Goal: Transaction & Acquisition: Purchase product/service

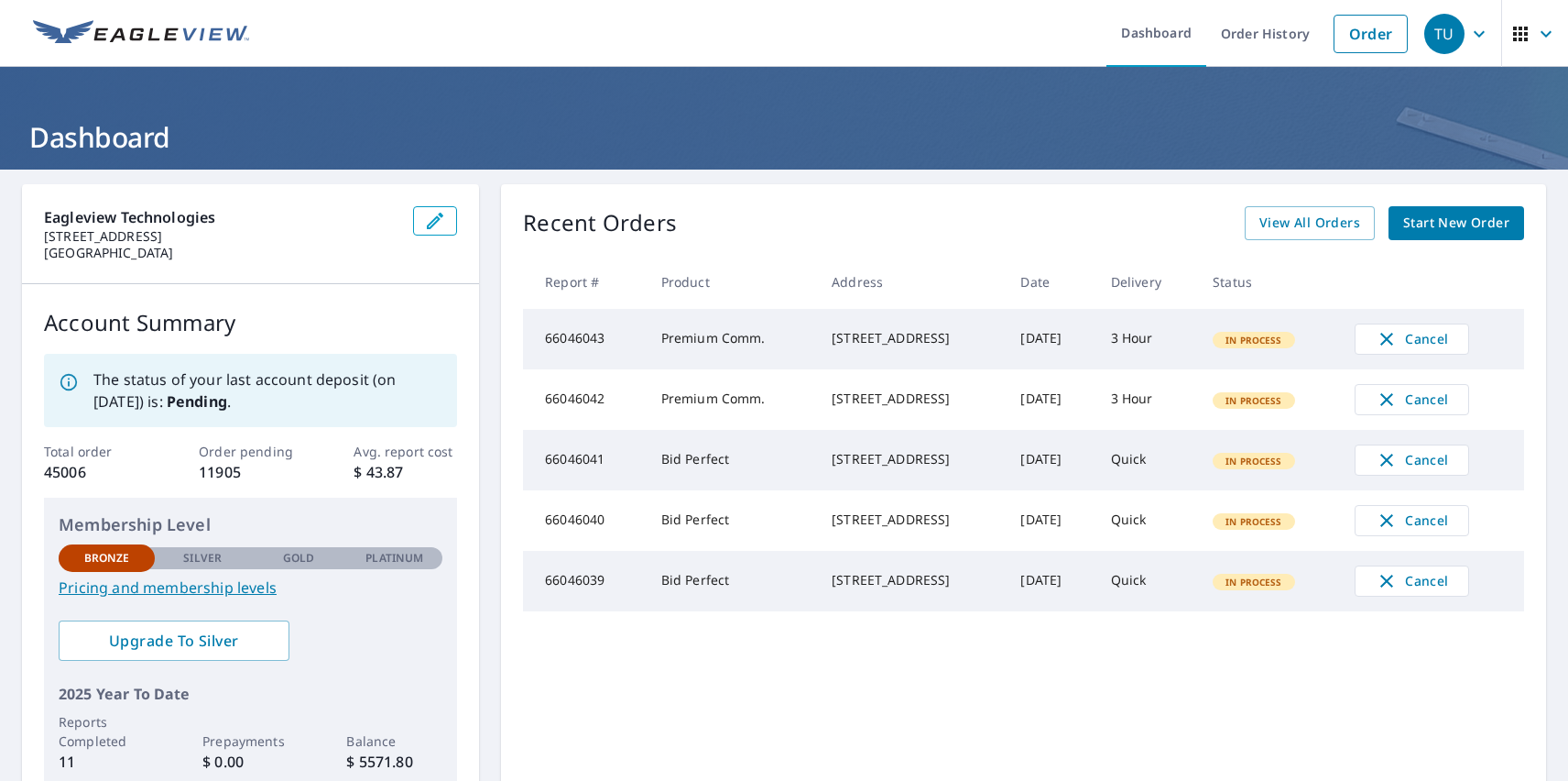
click at [1430, 33] on div "TU" at bounding box center [1444, 34] width 41 height 41
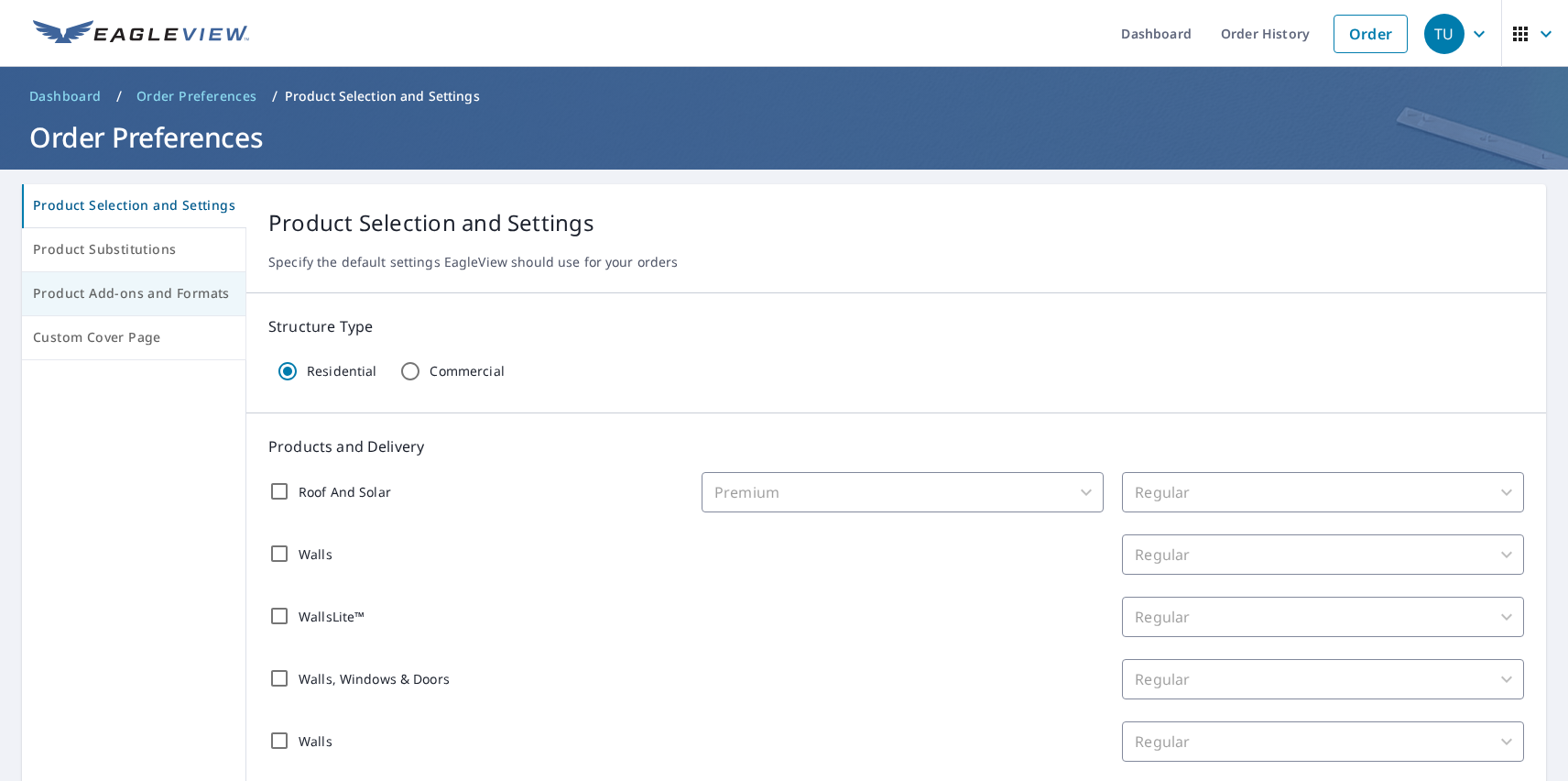
click at [132, 294] on span "Product Add-ons and Formats" at bounding box center [133, 293] width 202 height 23
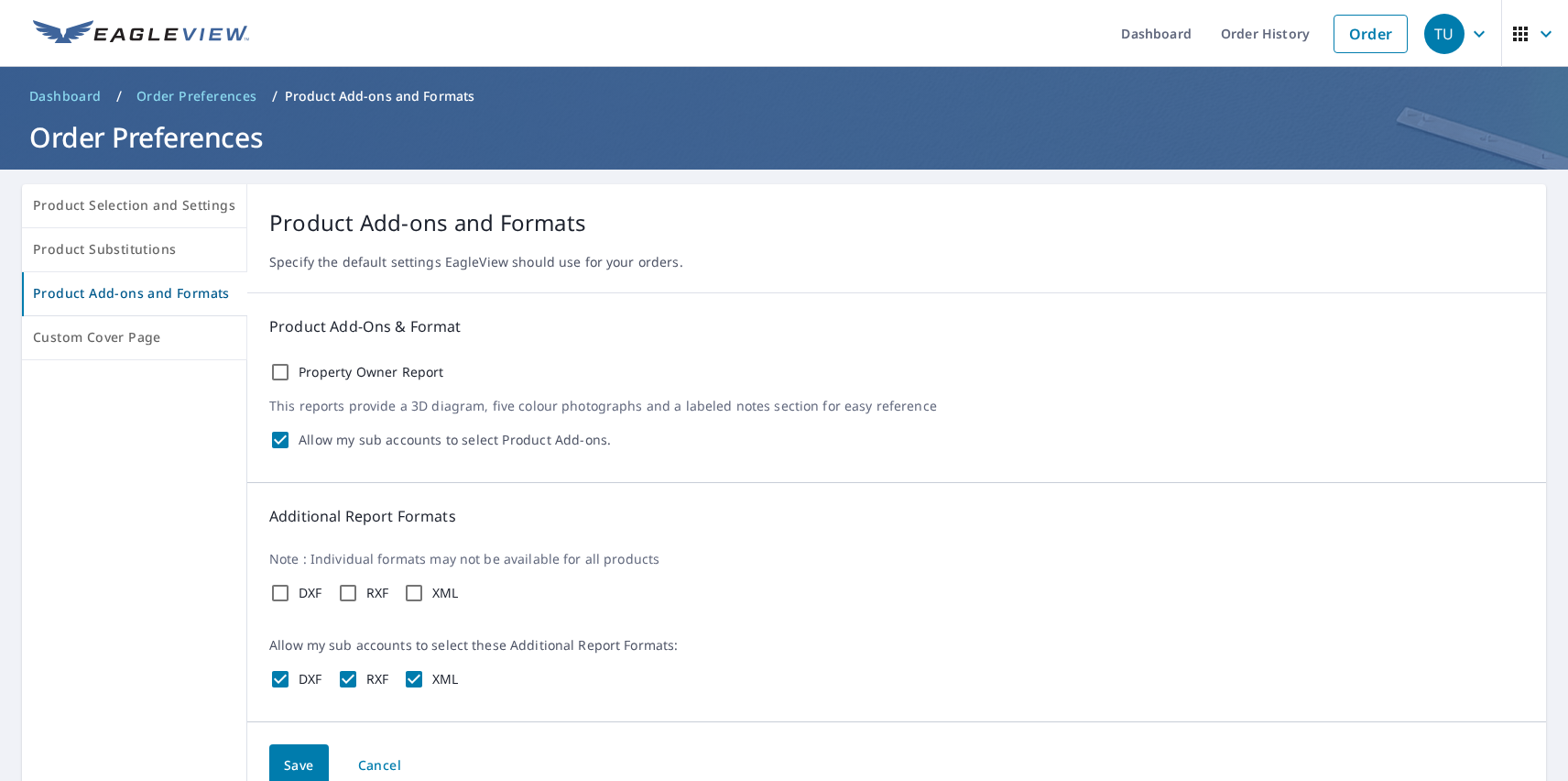
click at [365, 372] on label "Property Owner Report" at bounding box center [371, 372] width 146 height 17
click at [291, 372] on input "Property Owner Report" at bounding box center [280, 372] width 22 height 22
checkbox input "true"
click at [306, 593] on label "DXF" at bounding box center [311, 592] width 24 height 17
click at [291, 593] on input "DXF" at bounding box center [280, 593] width 22 height 22
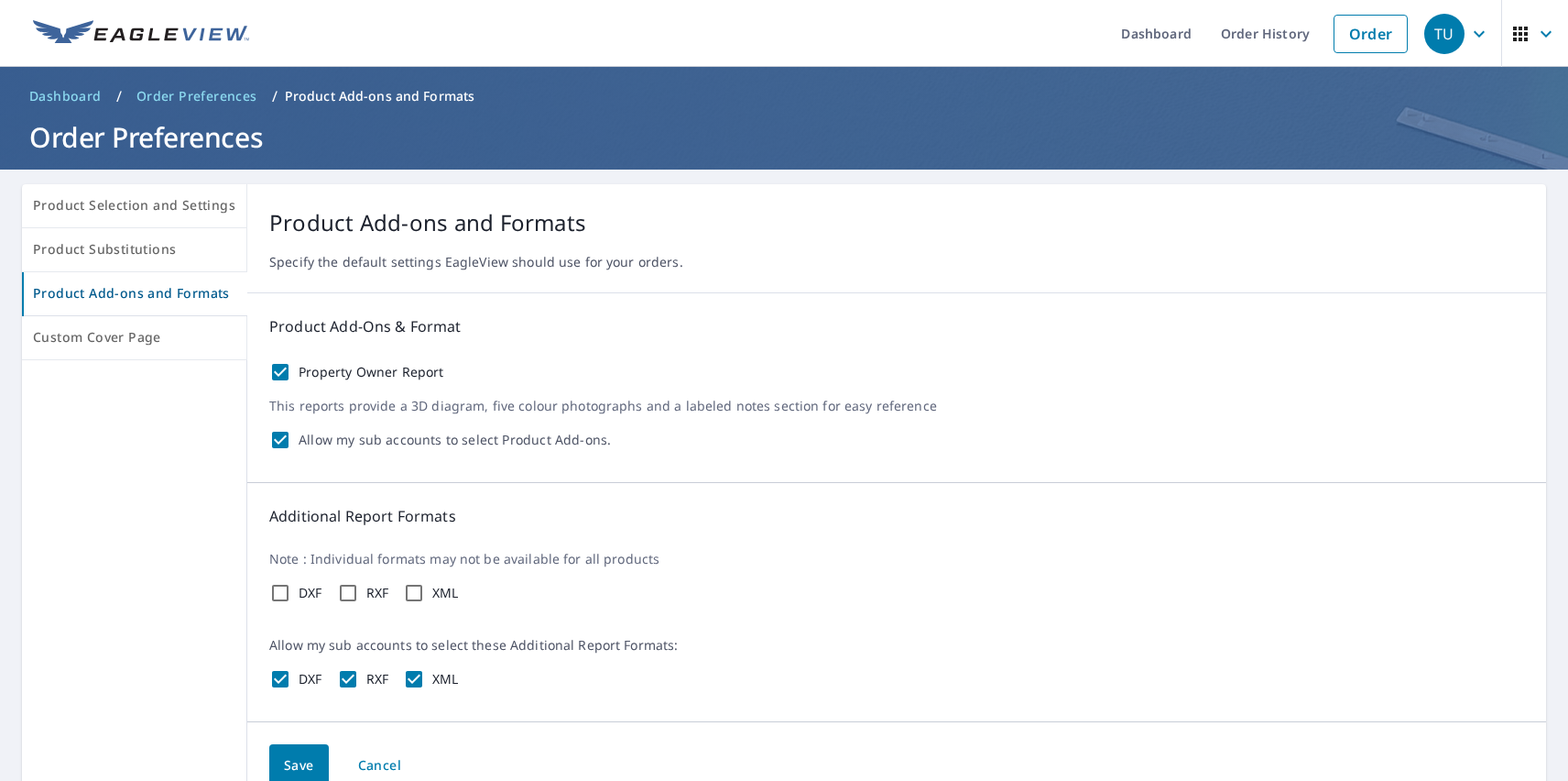
checkbox input "true"
click at [372, 593] on label "RXF" at bounding box center [377, 592] width 23 height 17
click at [358, 593] on input "RXF" at bounding box center [348, 593] width 22 height 22
checkbox input "true"
click at [441, 593] on label "XML" at bounding box center [445, 592] width 27 height 17
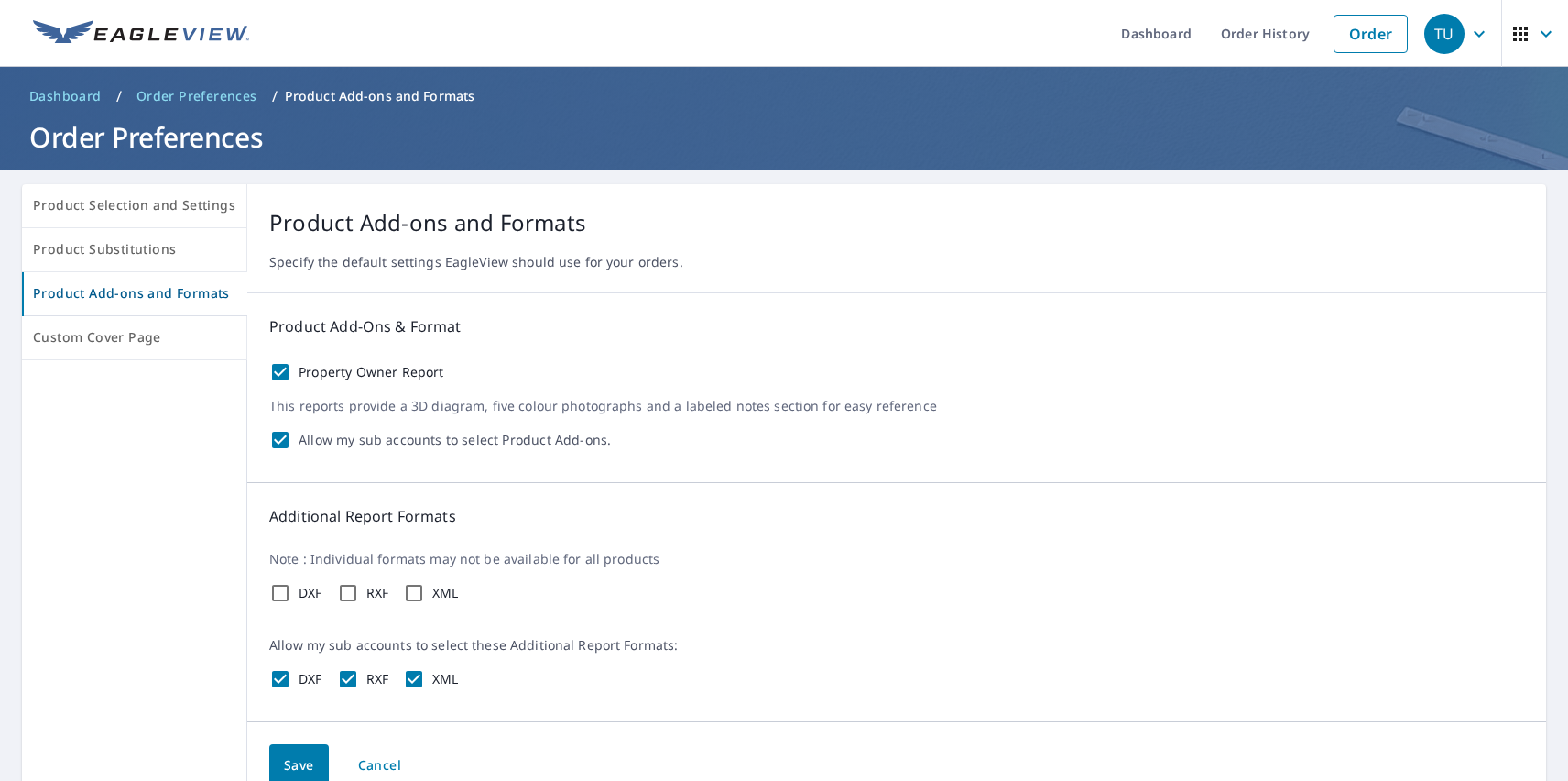
click at [425, 593] on input "XML" at bounding box center [414, 593] width 22 height 22
checkbox input "true"
click at [294, 762] on span "Save" at bounding box center [299, 765] width 30 height 23
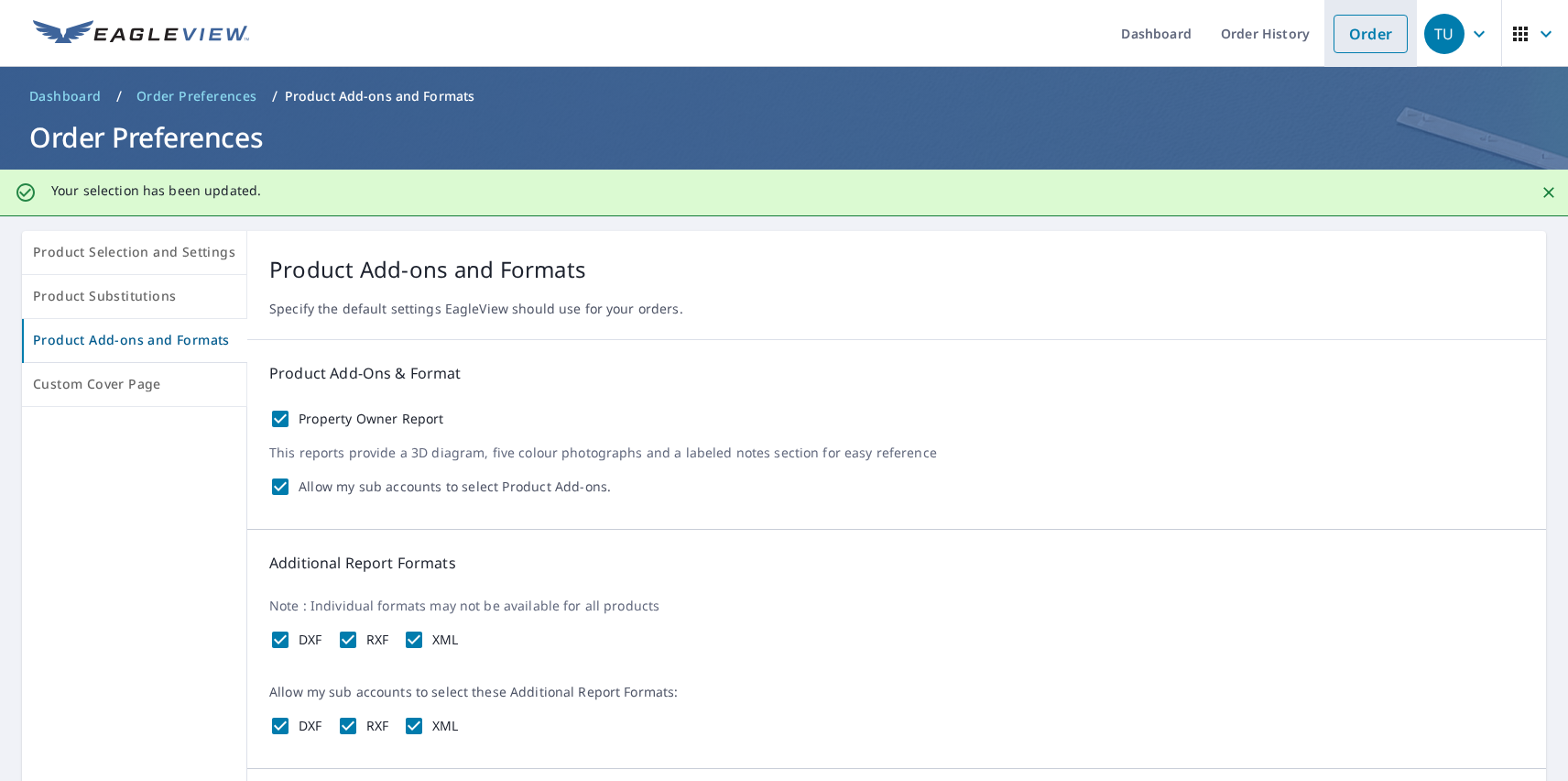
click at [1356, 33] on link "Order" at bounding box center [1370, 34] width 74 height 39
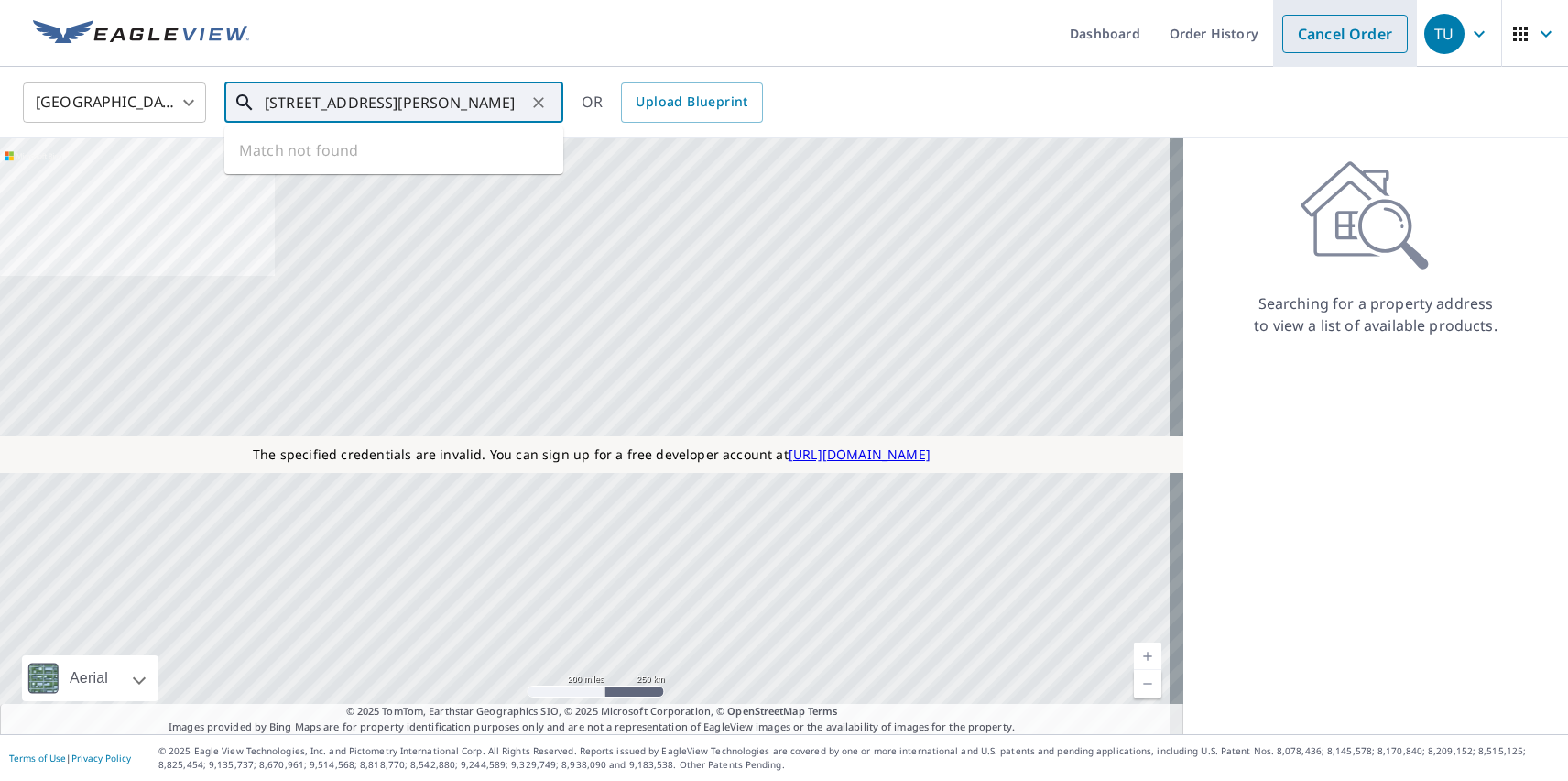
type input "[STREET_ADDRESS][PERSON_NAME]"
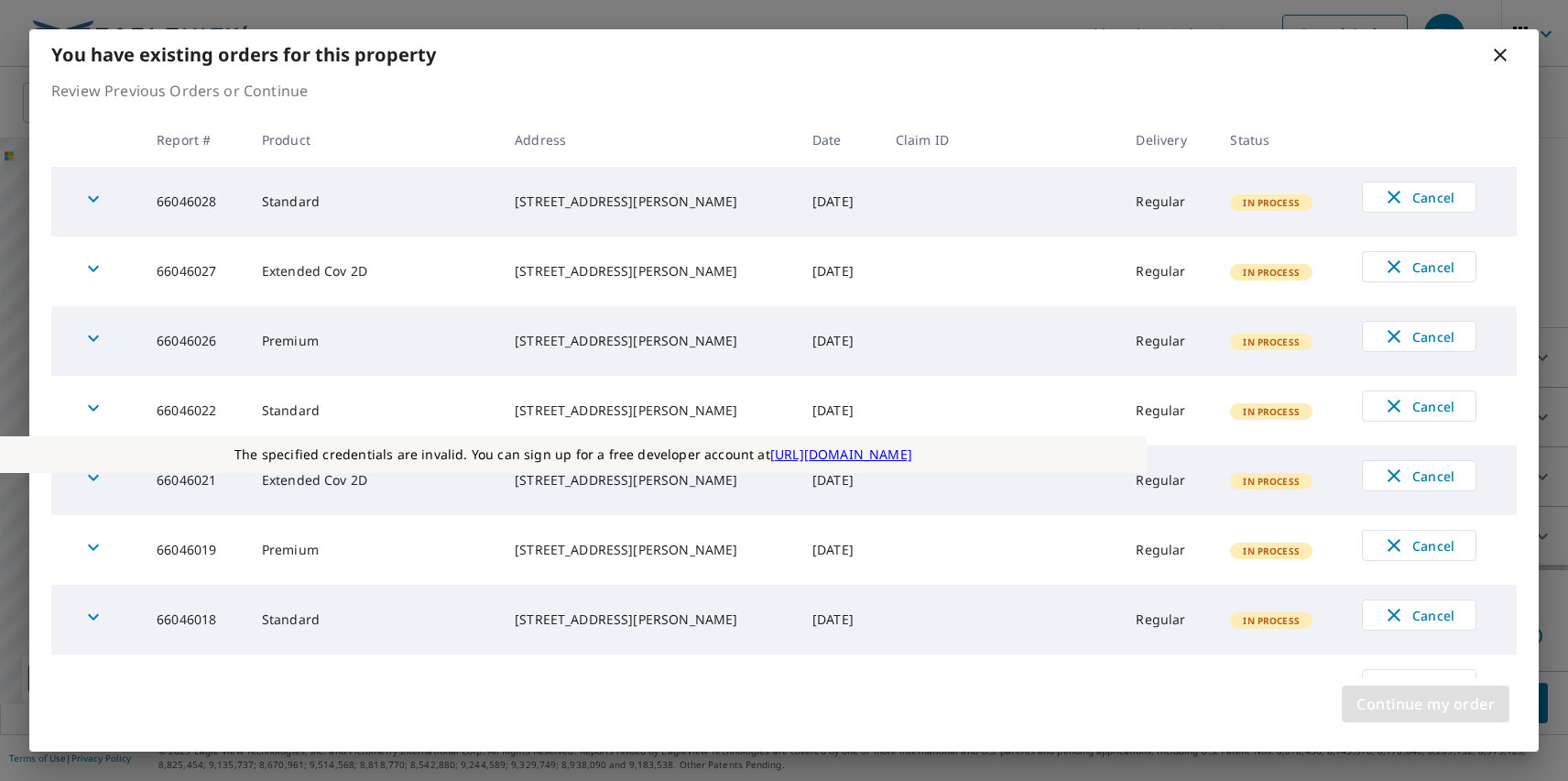
click at [1425, 703] on span "Continue my order" at bounding box center [1425, 703] width 138 height 26
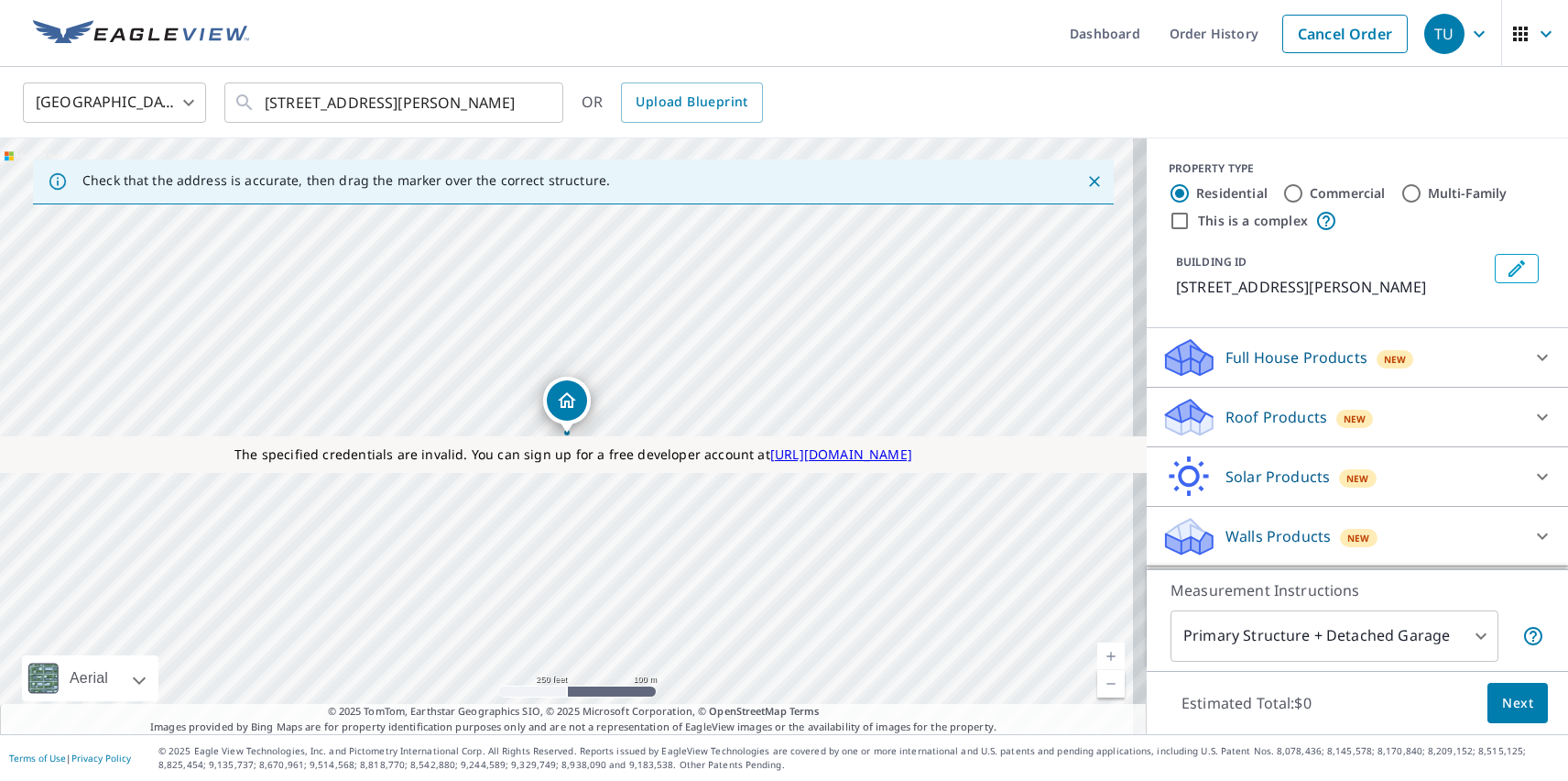
click at [1260, 417] on p "Roof Products" at bounding box center [1276, 417] width 101 height 22
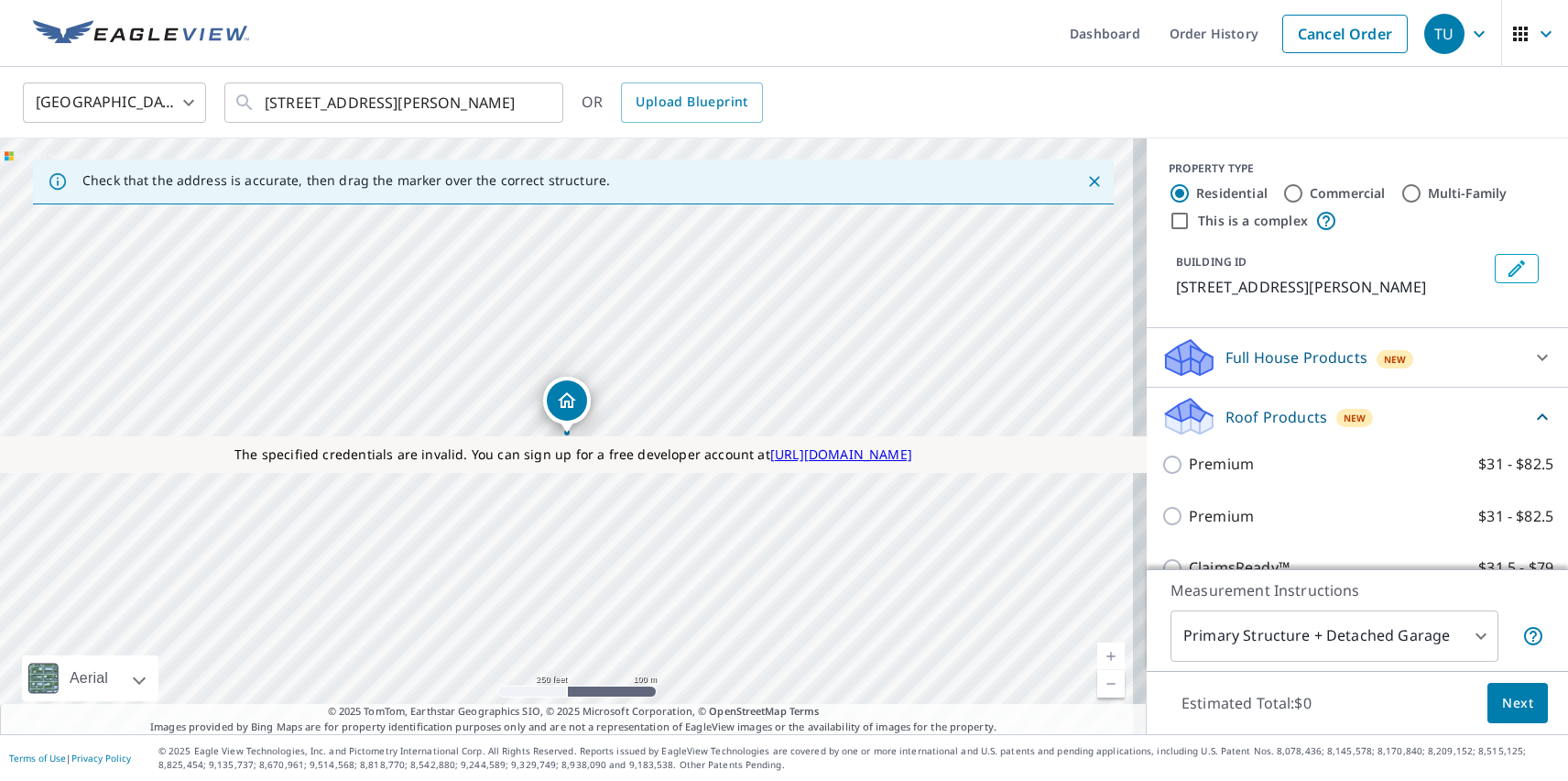
click at [1207, 516] on p "Premium" at bounding box center [1220, 516] width 65 height 23
click at [1189, 516] on input "Premium $31 - $82.5" at bounding box center [1175, 516] width 28 height 22
checkbox input "true"
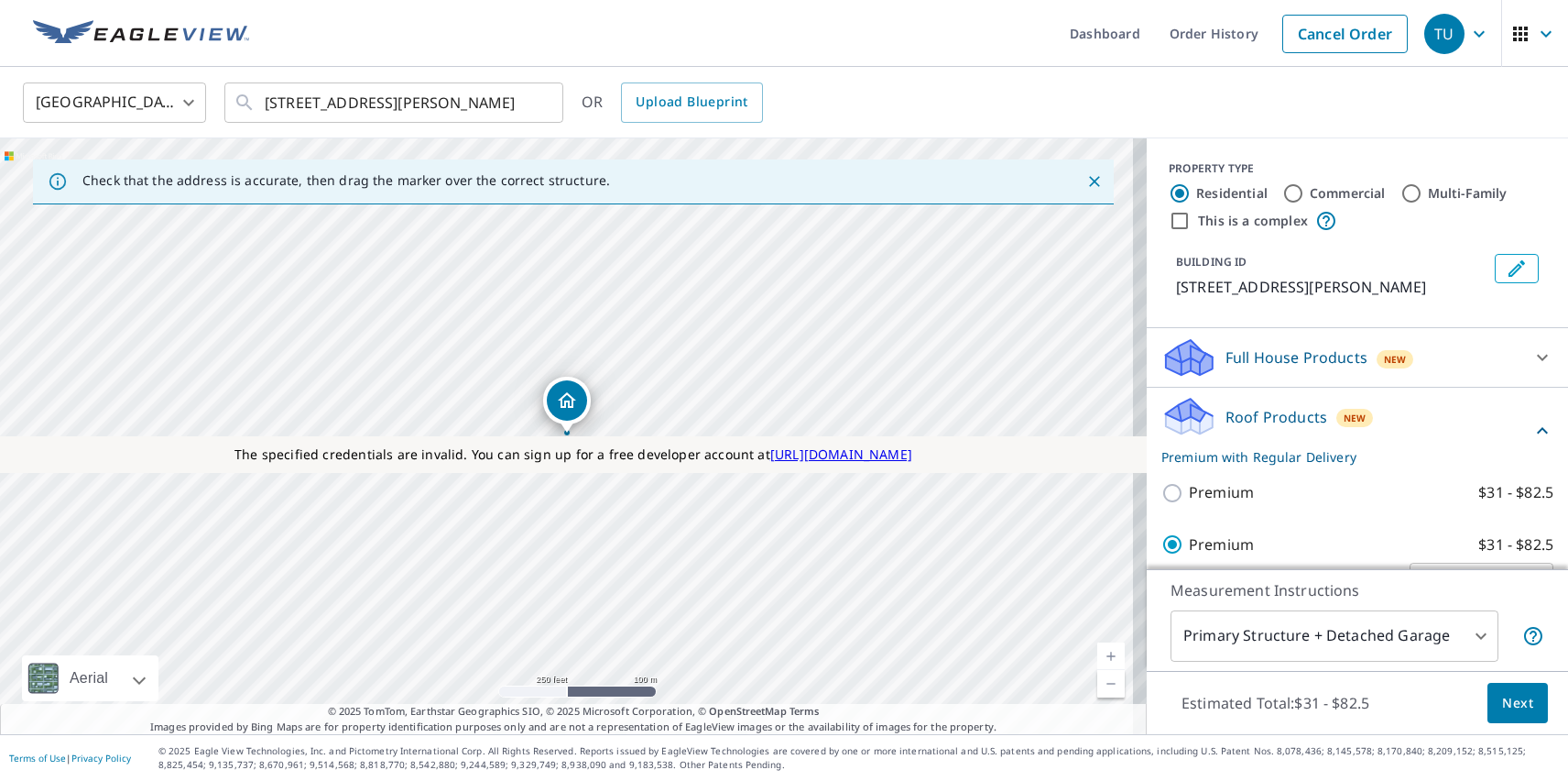
click at [1503, 702] on span "Next" at bounding box center [1516, 703] width 31 height 23
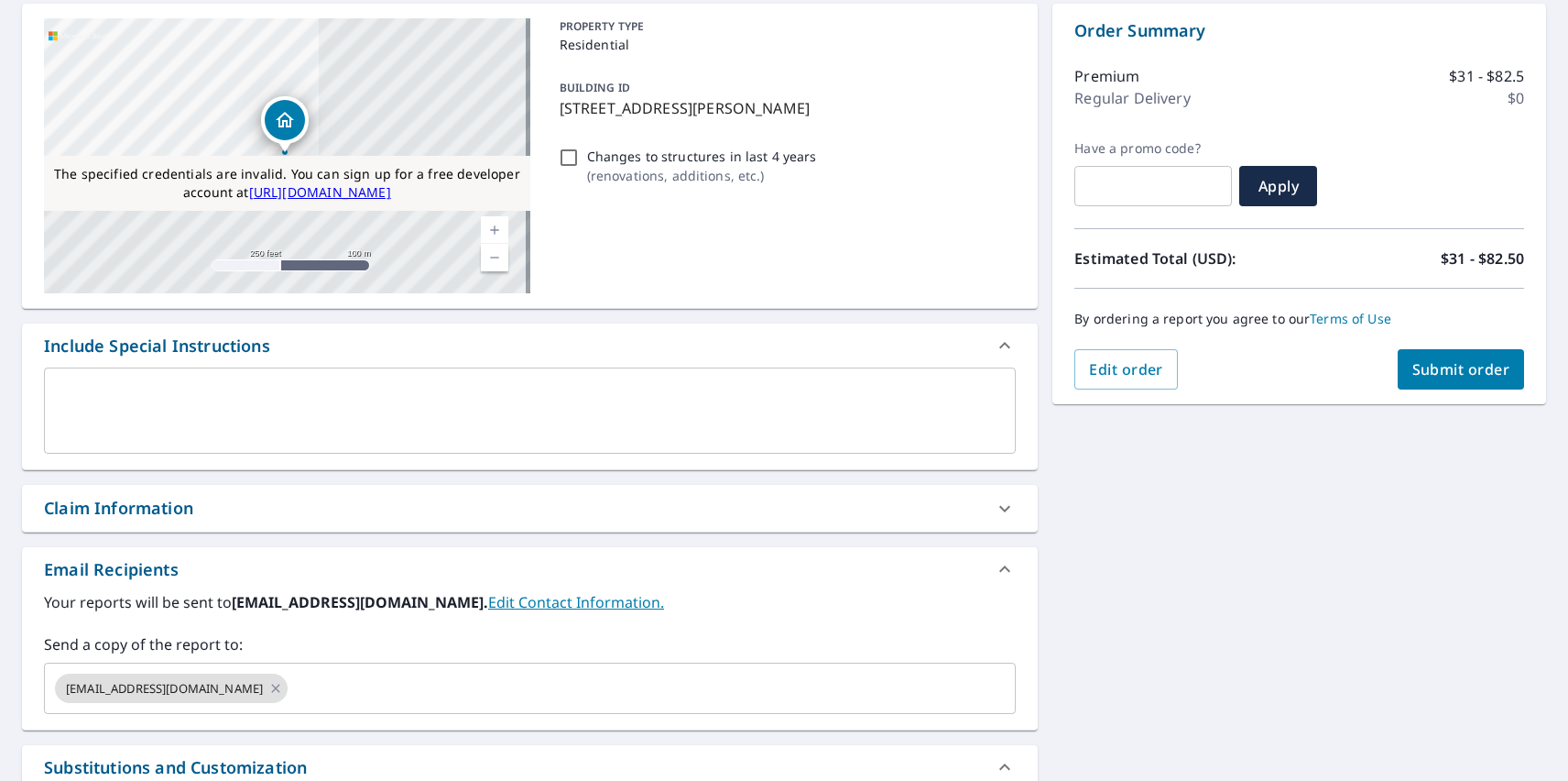
click at [1446, 370] on span "Submit order" at bounding box center [1461, 369] width 98 height 20
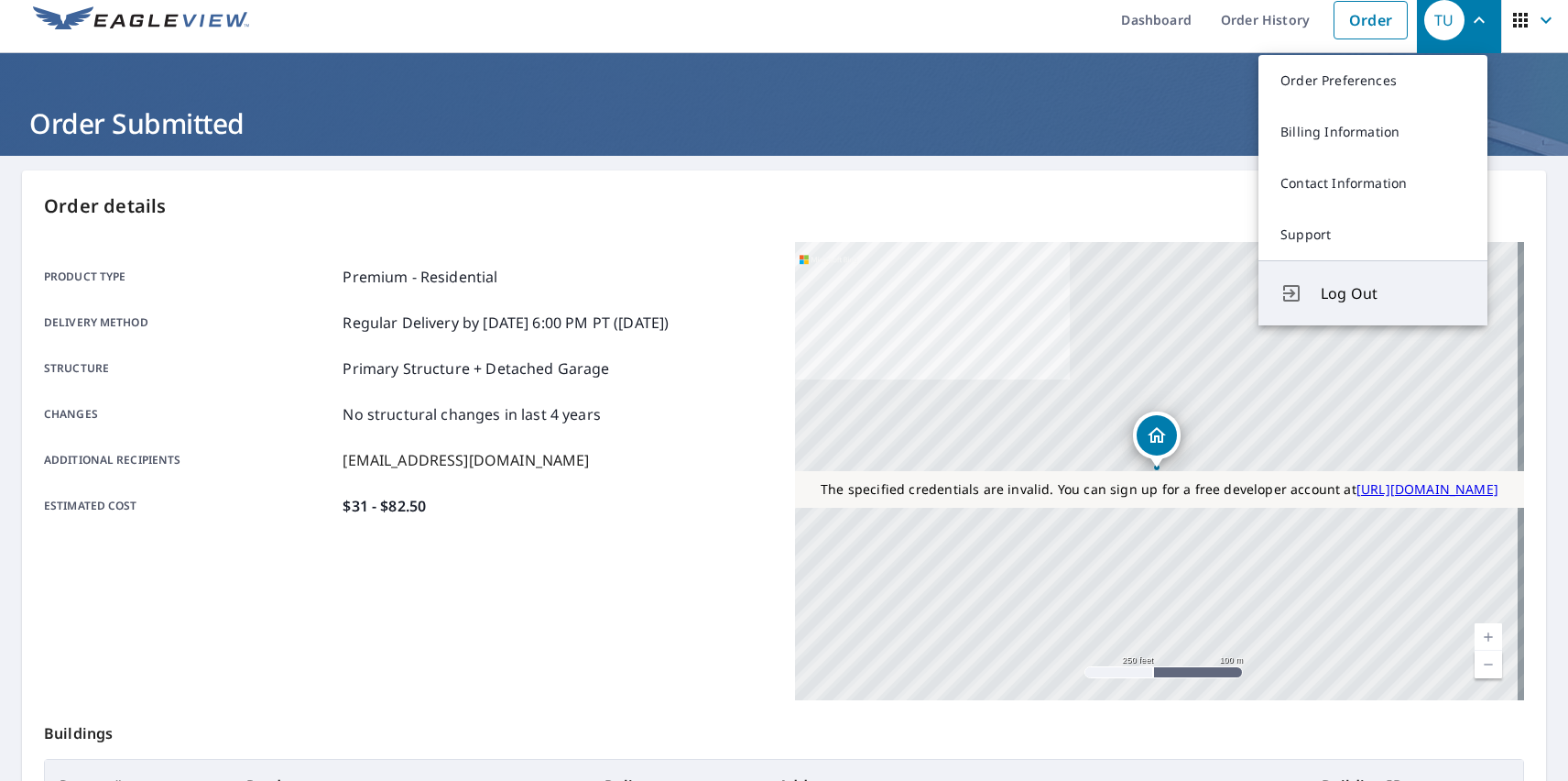
click at [1393, 293] on span "Log Out" at bounding box center [1393, 293] width 145 height 22
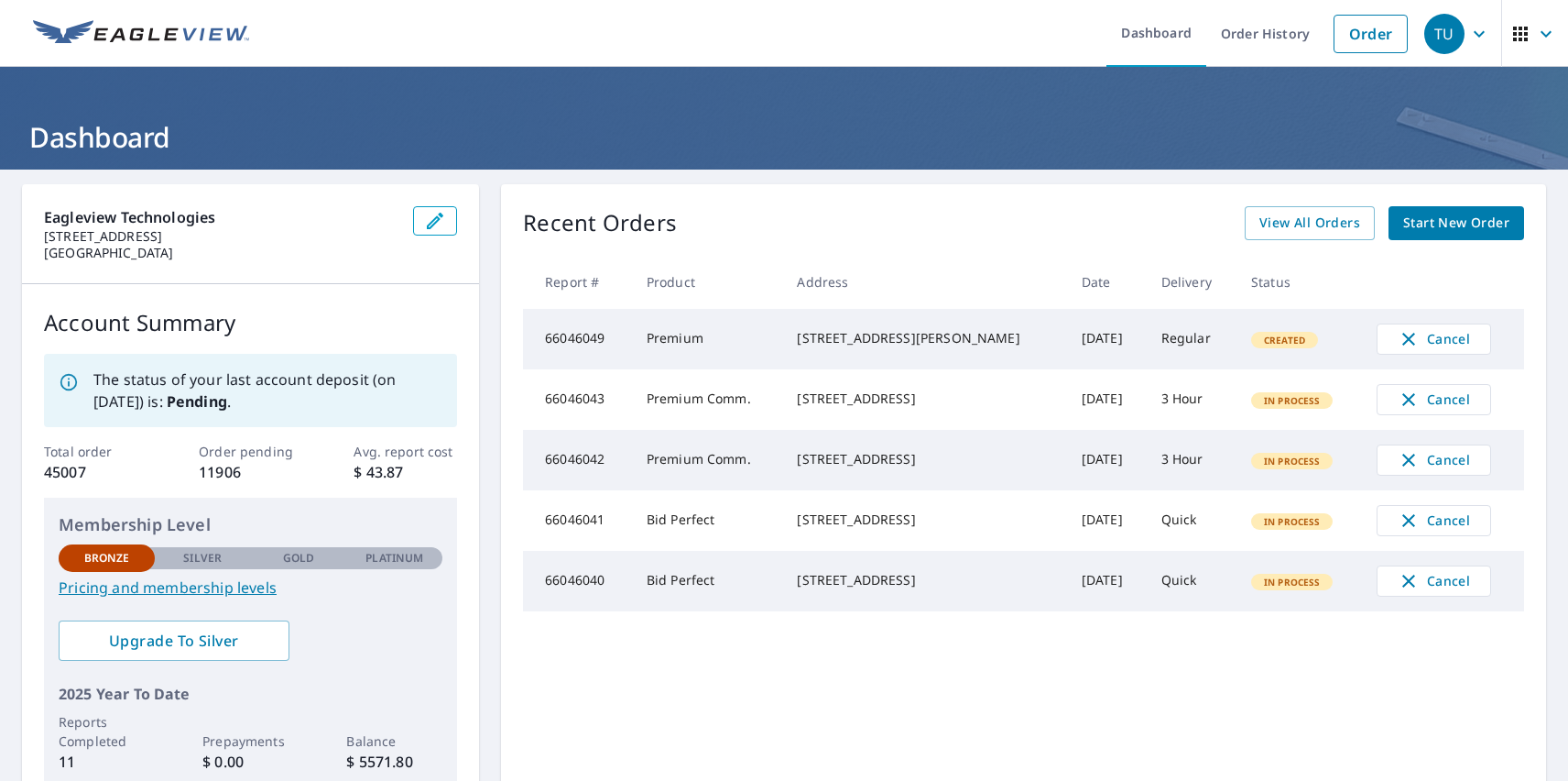
click at [1430, 33] on div "TU" at bounding box center [1444, 34] width 41 height 41
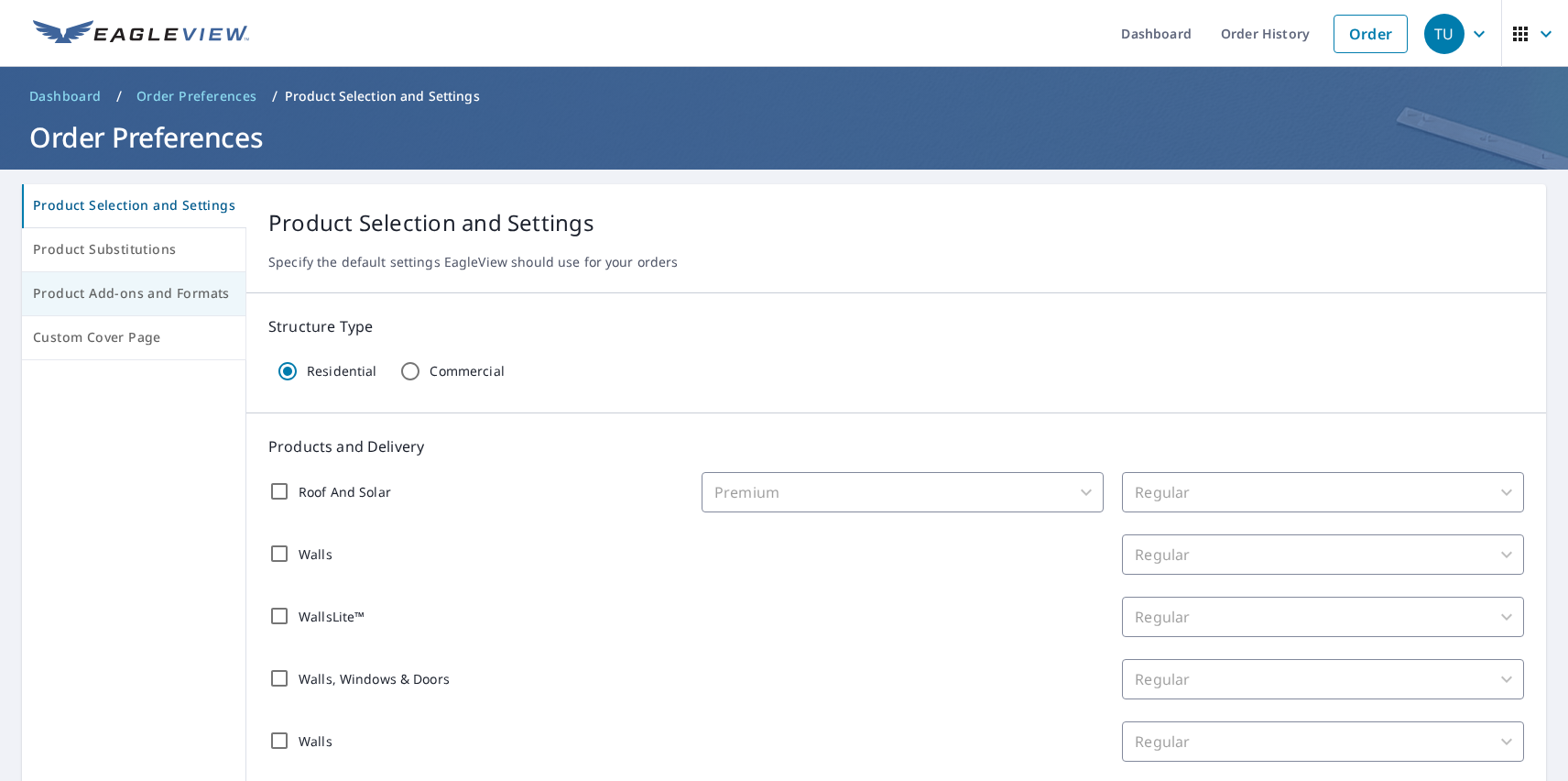
click at [132, 294] on span "Product Add-ons and Formats" at bounding box center [133, 293] width 202 height 23
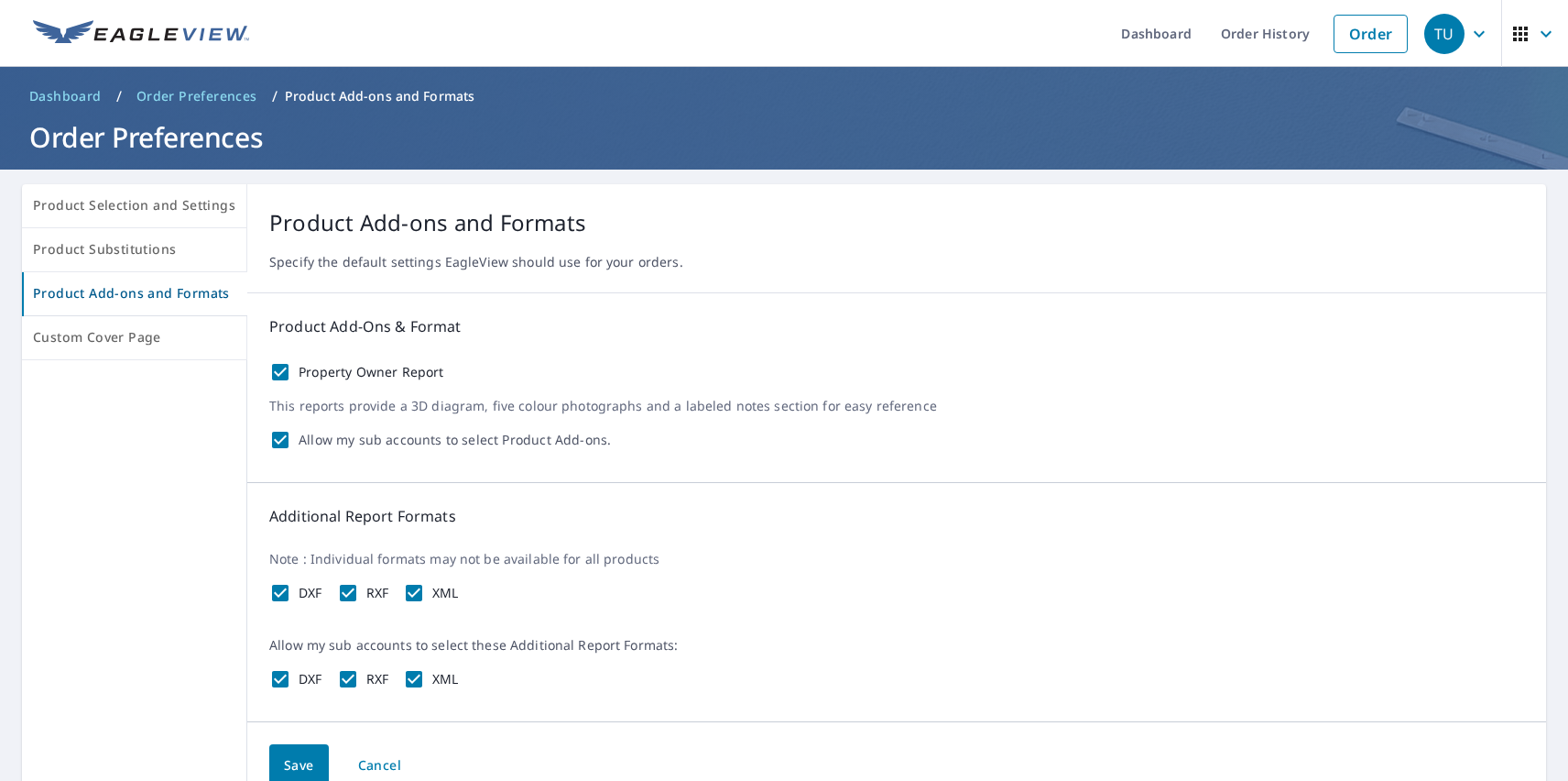
click at [365, 372] on label "Property Owner Report" at bounding box center [371, 372] width 146 height 17
click at [291, 372] on input "Property Owner Report" at bounding box center [280, 372] width 22 height 22
checkbox input "false"
click at [306, 593] on label "DXF" at bounding box center [311, 592] width 24 height 17
click at [291, 593] on input "DXF" at bounding box center [280, 593] width 22 height 22
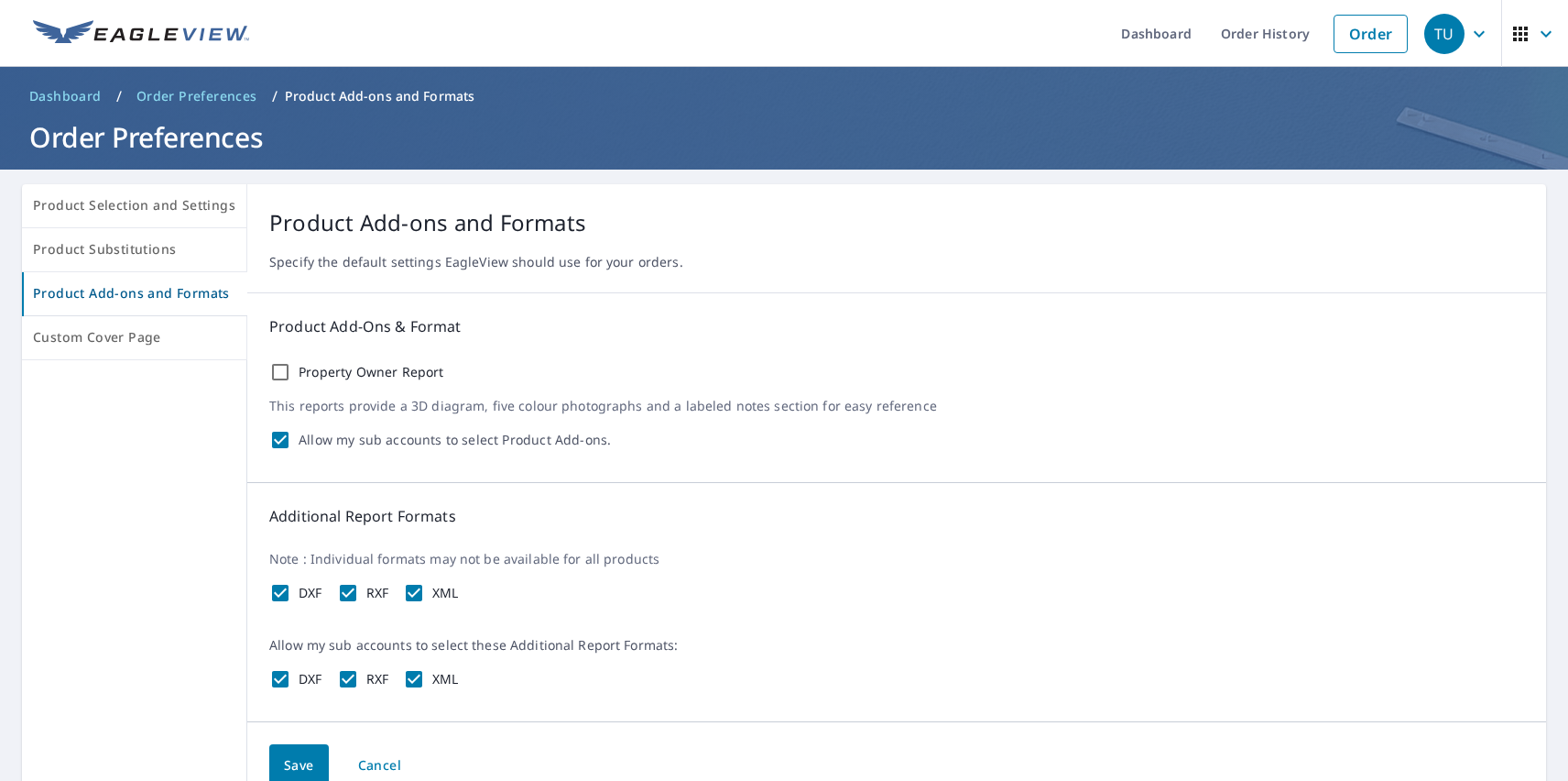
checkbox input "false"
click at [372, 593] on label "RXF" at bounding box center [377, 592] width 23 height 17
click at [358, 593] on input "RXF" at bounding box center [348, 593] width 22 height 22
checkbox input "false"
click at [441, 593] on label "XML" at bounding box center [445, 592] width 27 height 17
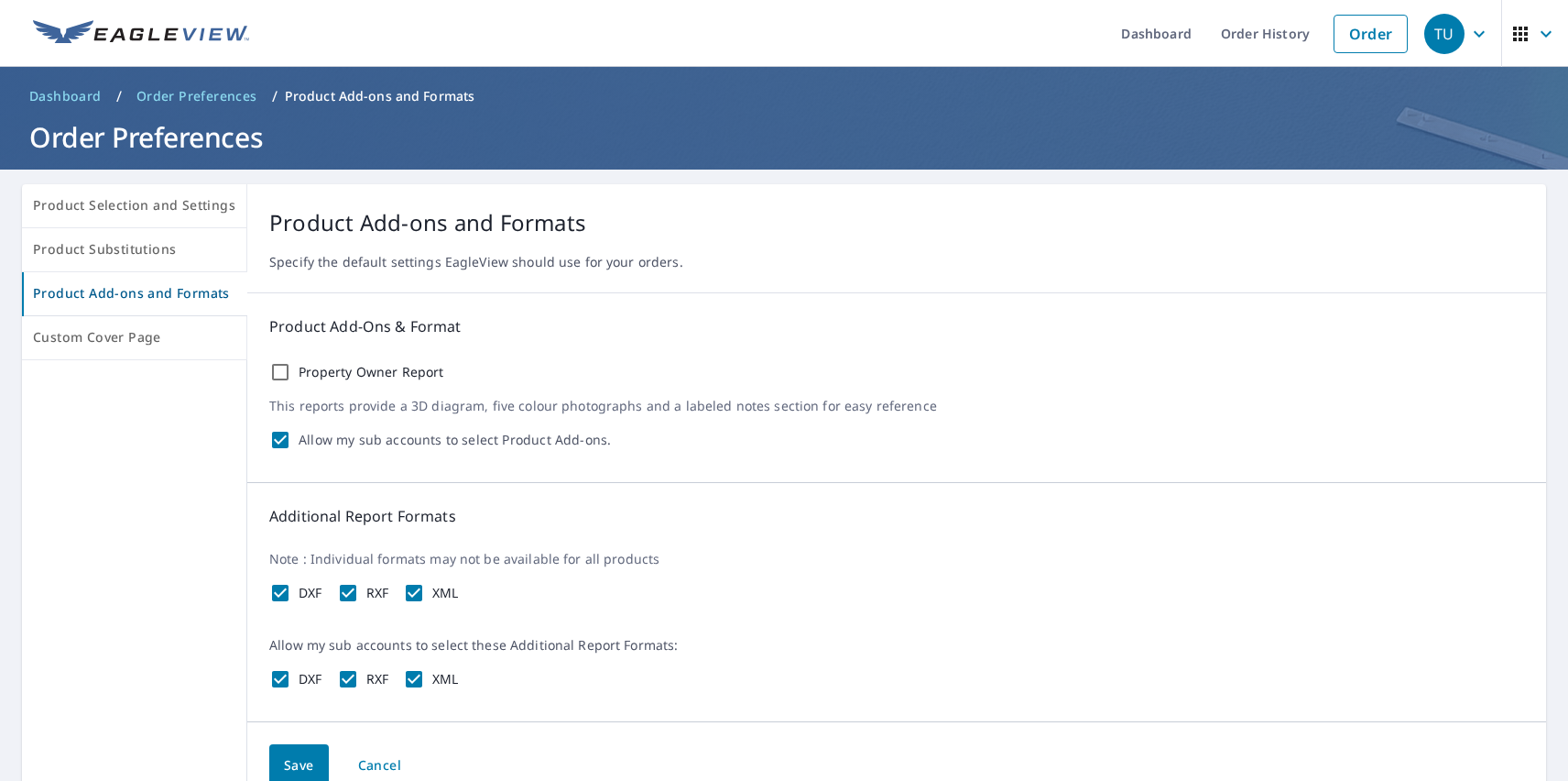
click at [425, 593] on input "XML" at bounding box center [414, 593] width 22 height 22
checkbox input "false"
click at [294, 762] on span "Save" at bounding box center [299, 765] width 30 height 23
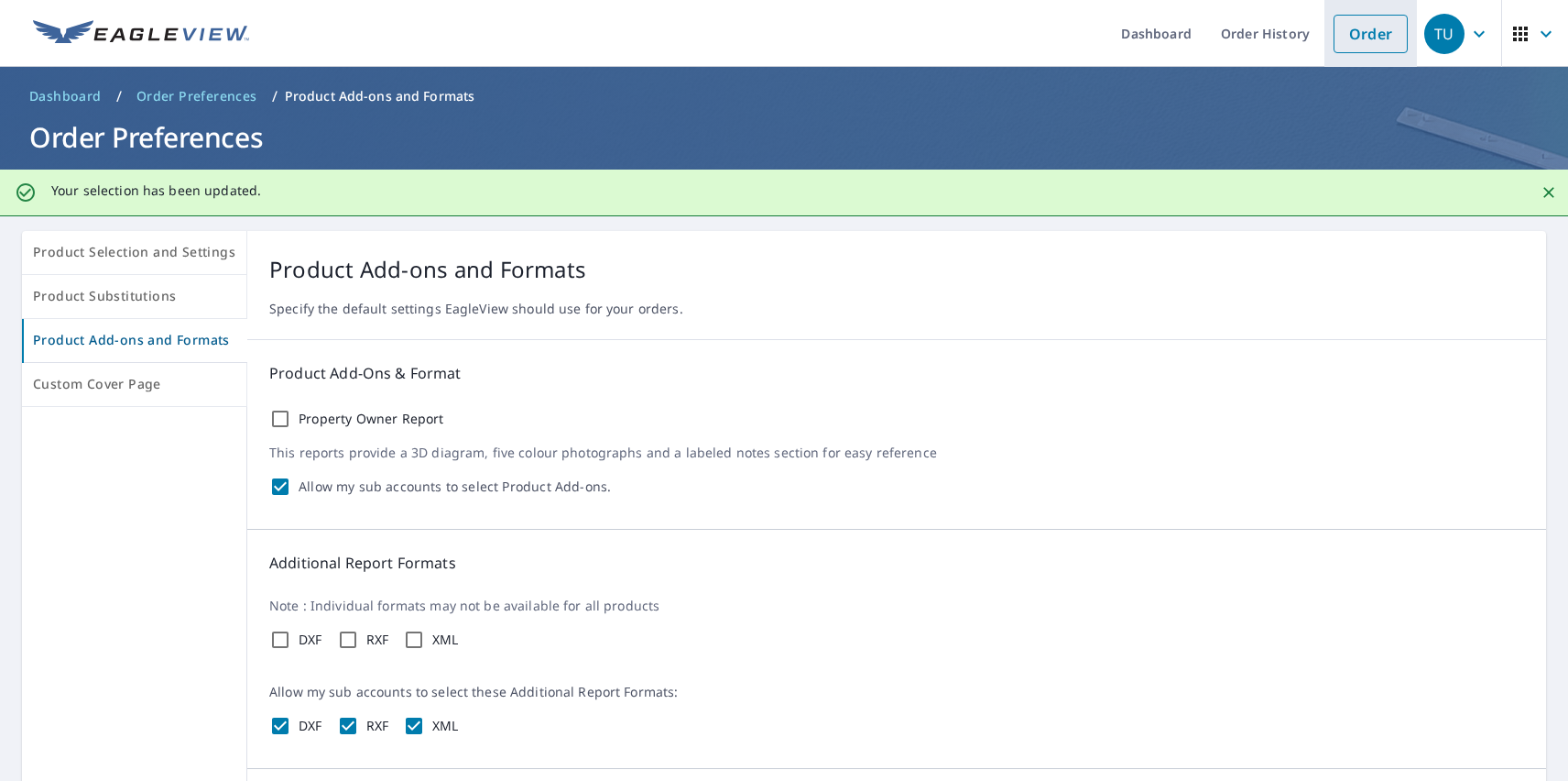
click at [1356, 33] on link "Order" at bounding box center [1370, 34] width 74 height 39
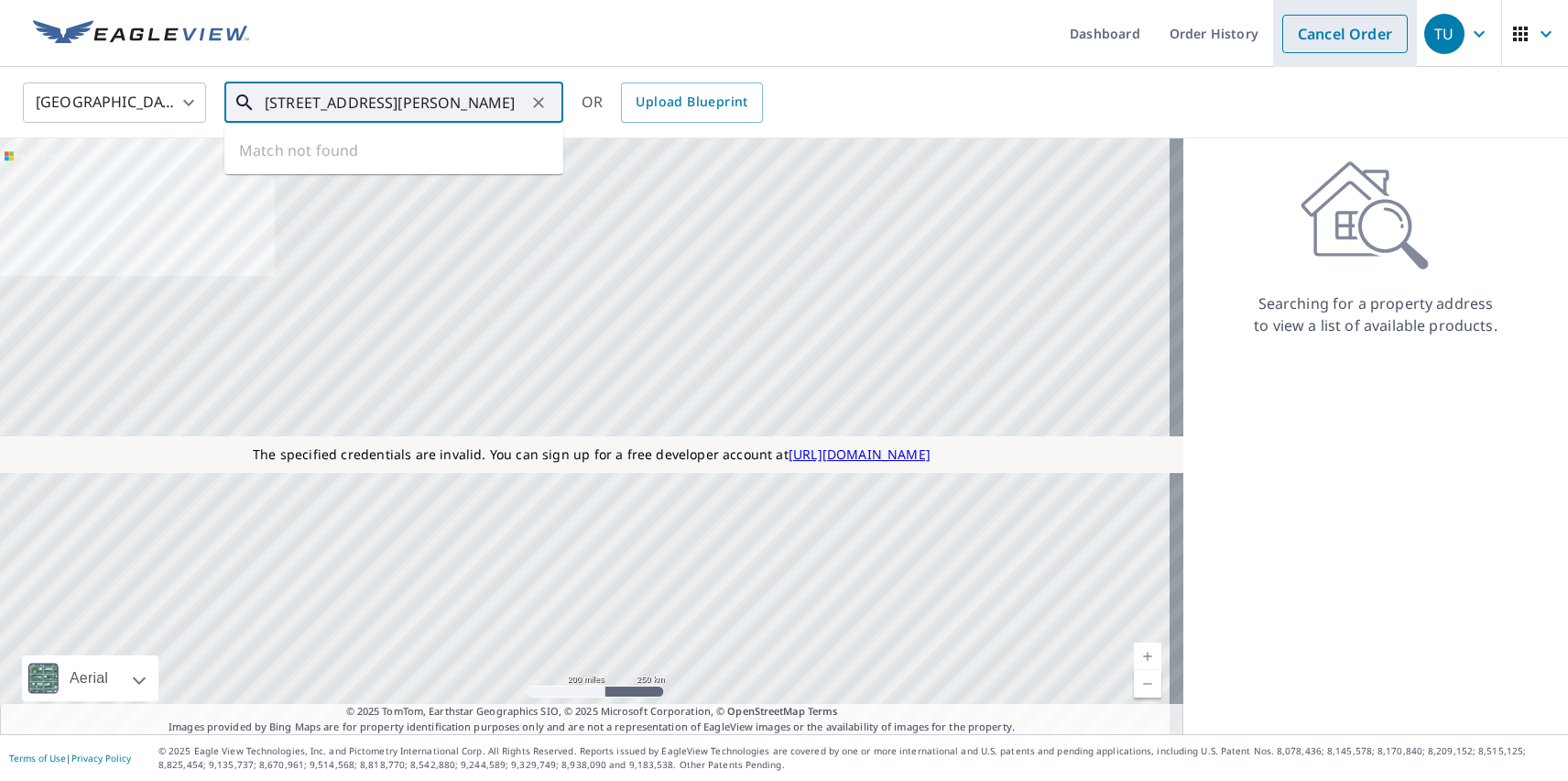
type input "[STREET_ADDRESS][PERSON_NAME]"
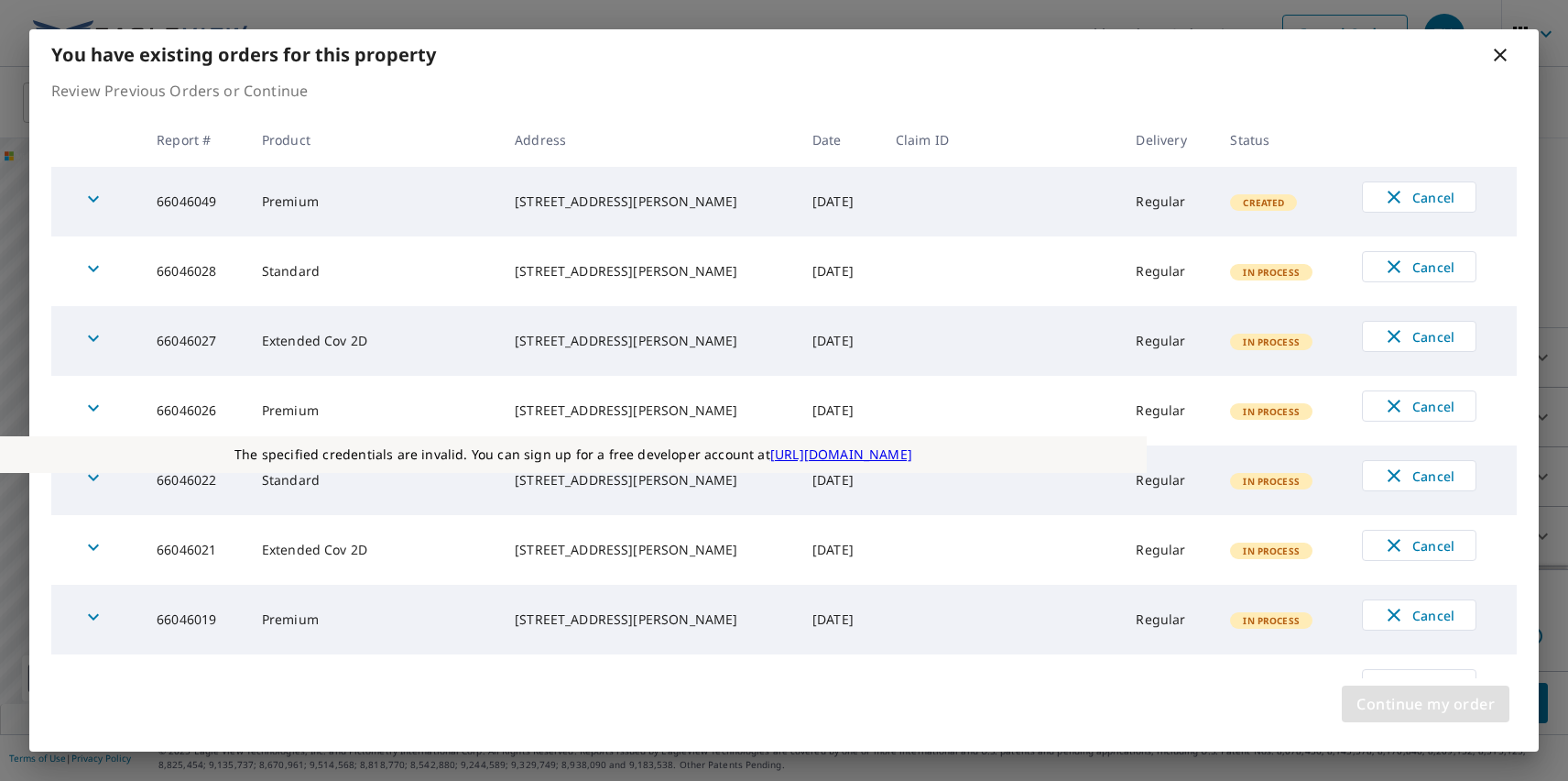
click at [1425, 703] on span "Continue my order" at bounding box center [1425, 703] width 138 height 26
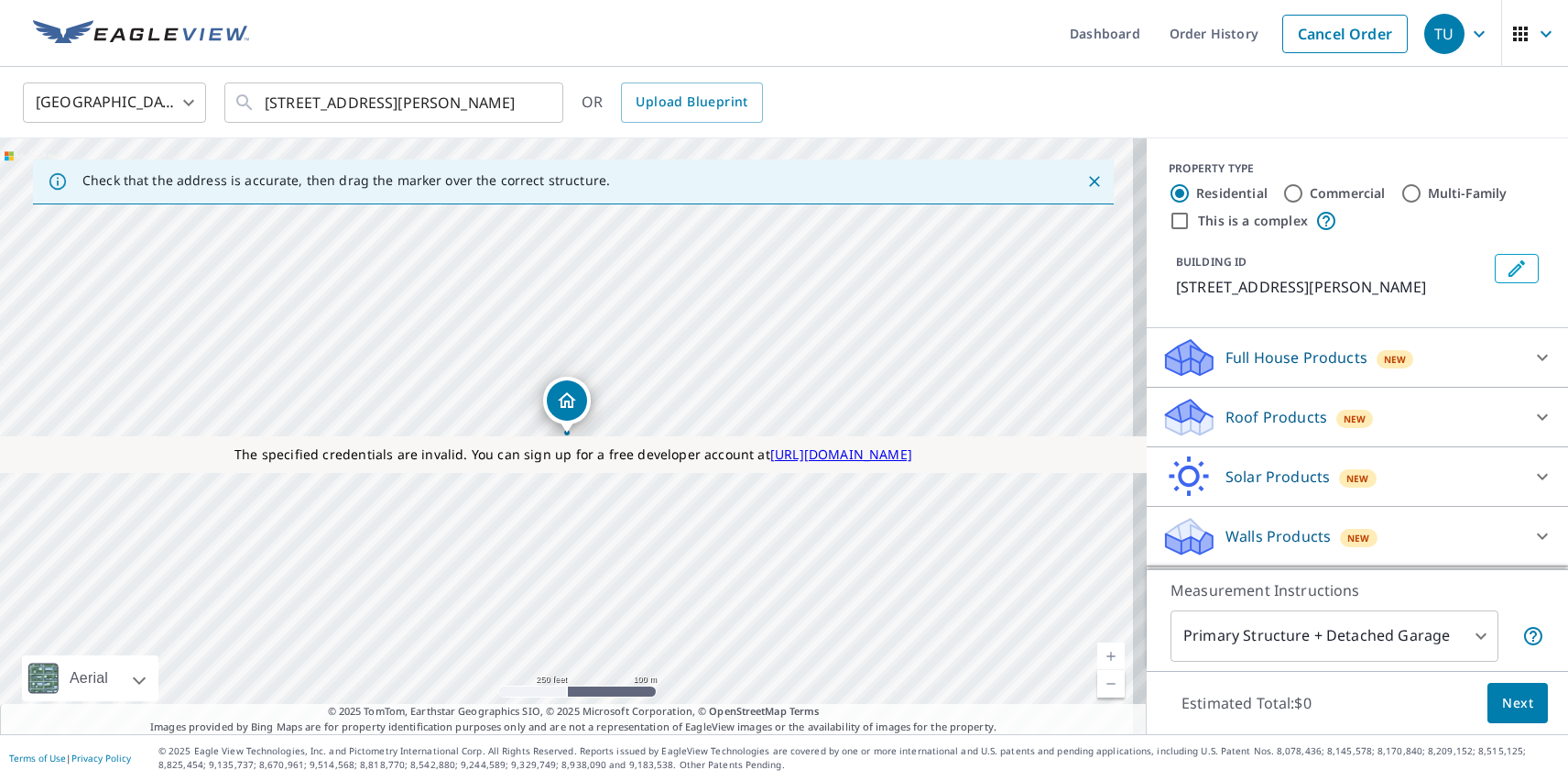
click at [1260, 417] on p "Roof Products" at bounding box center [1276, 417] width 101 height 22
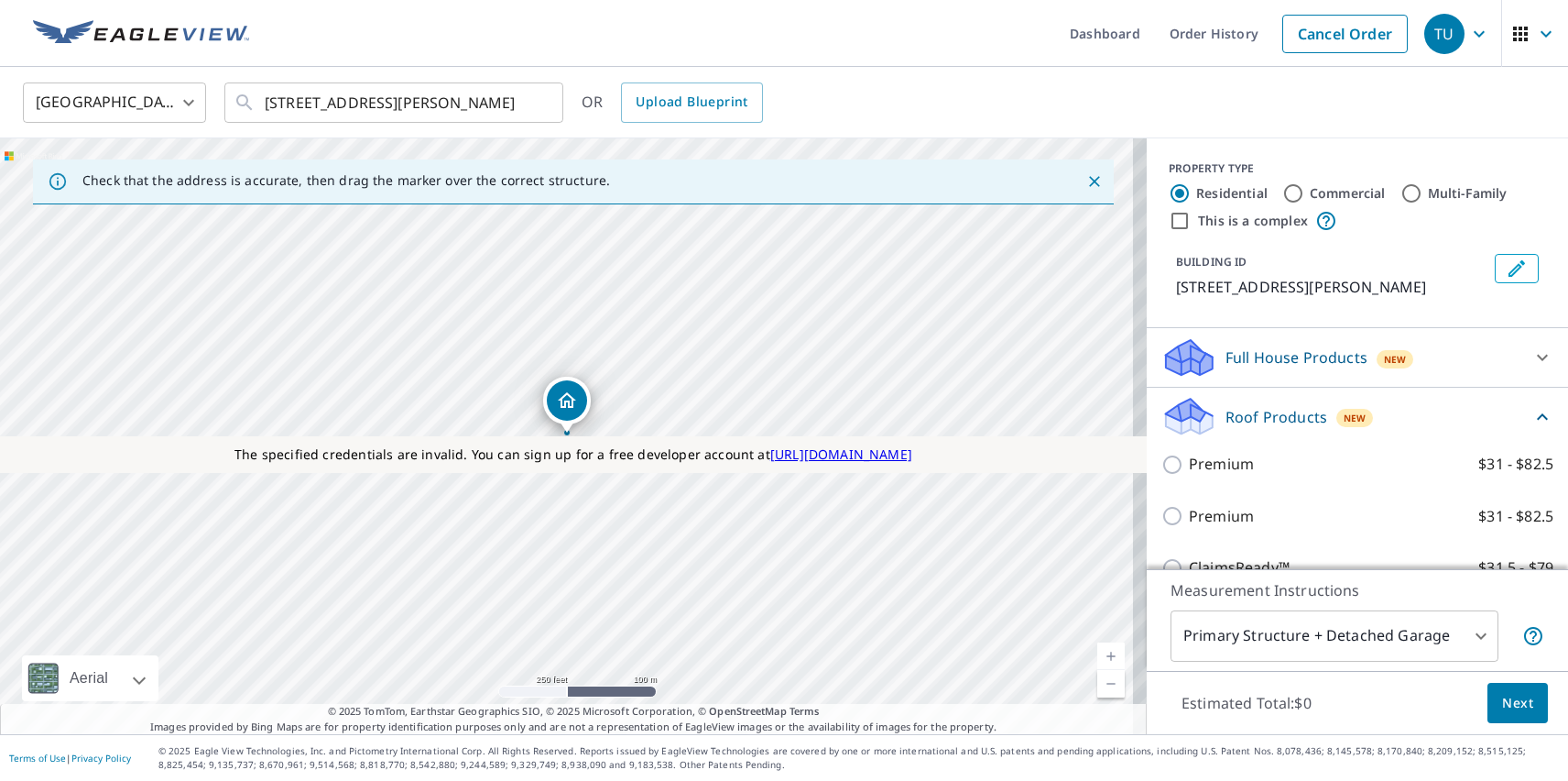
click at [1207, 516] on p "Premium" at bounding box center [1220, 516] width 65 height 23
click at [1189, 516] on input "Premium $31 - $82.5" at bounding box center [1175, 516] width 28 height 22
checkbox input "true"
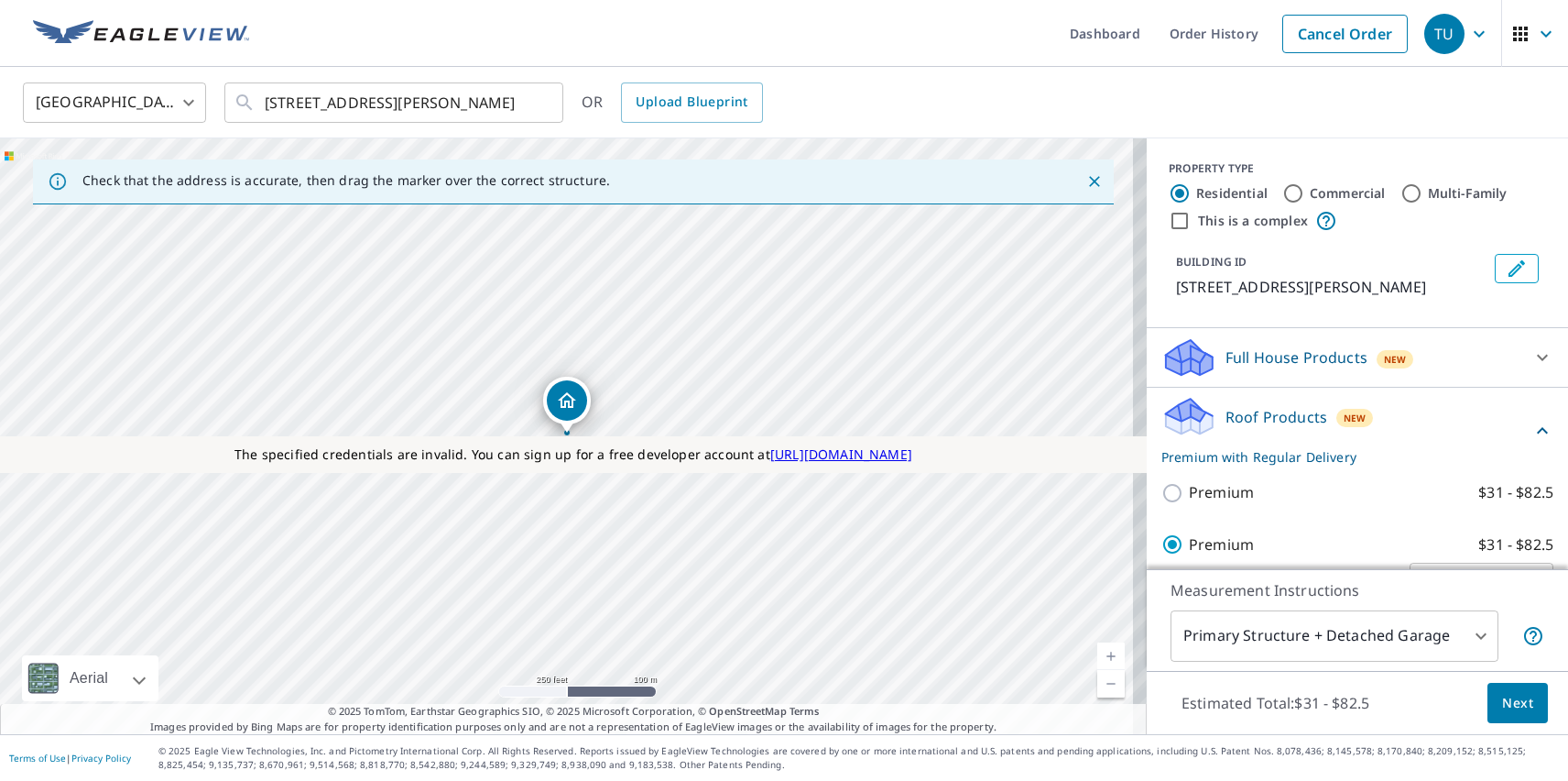
click at [1503, 702] on span "Next" at bounding box center [1516, 703] width 31 height 23
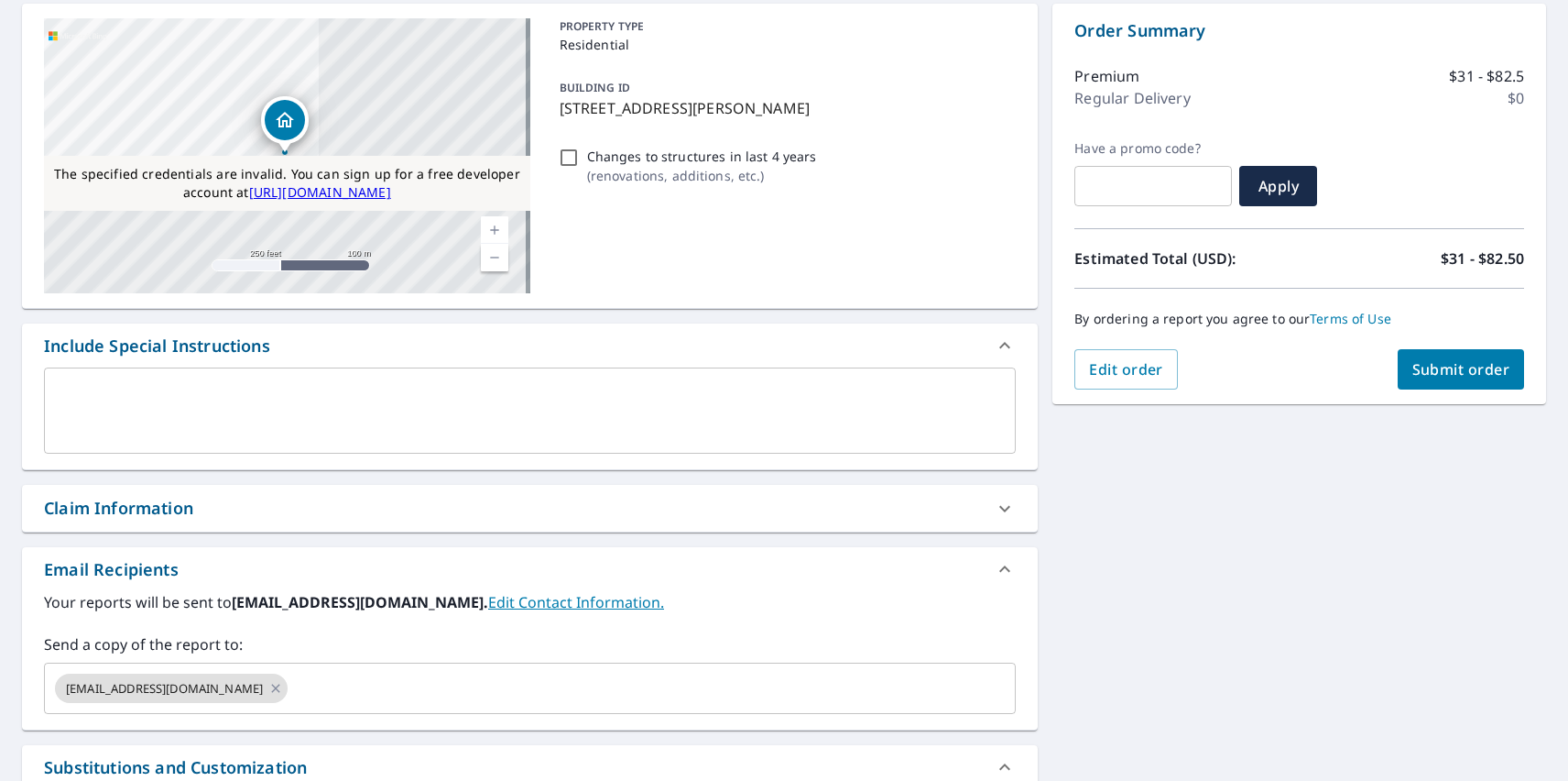
click at [1446, 370] on span "Submit order" at bounding box center [1461, 369] width 98 height 20
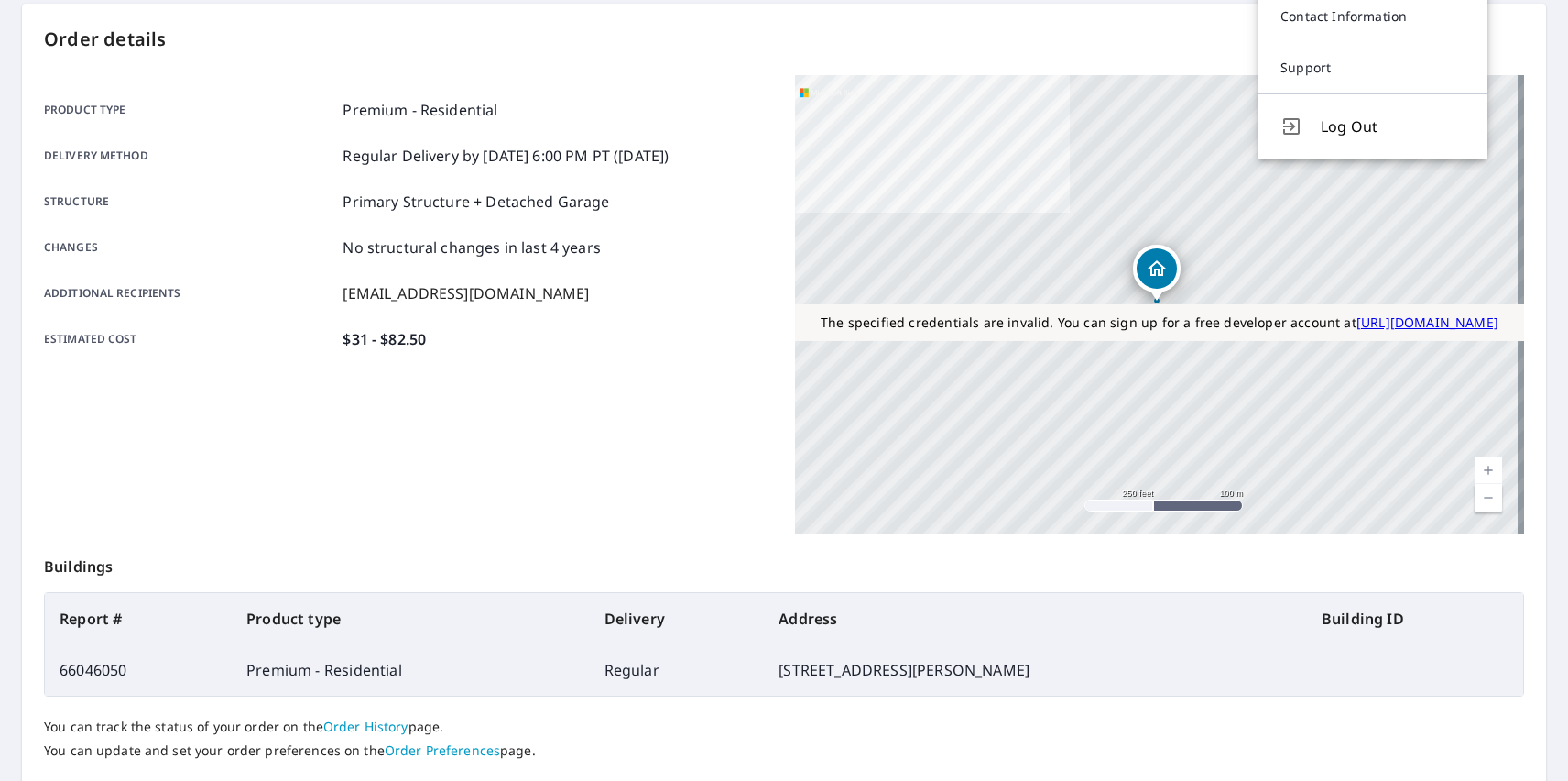
scroll to position [14, 0]
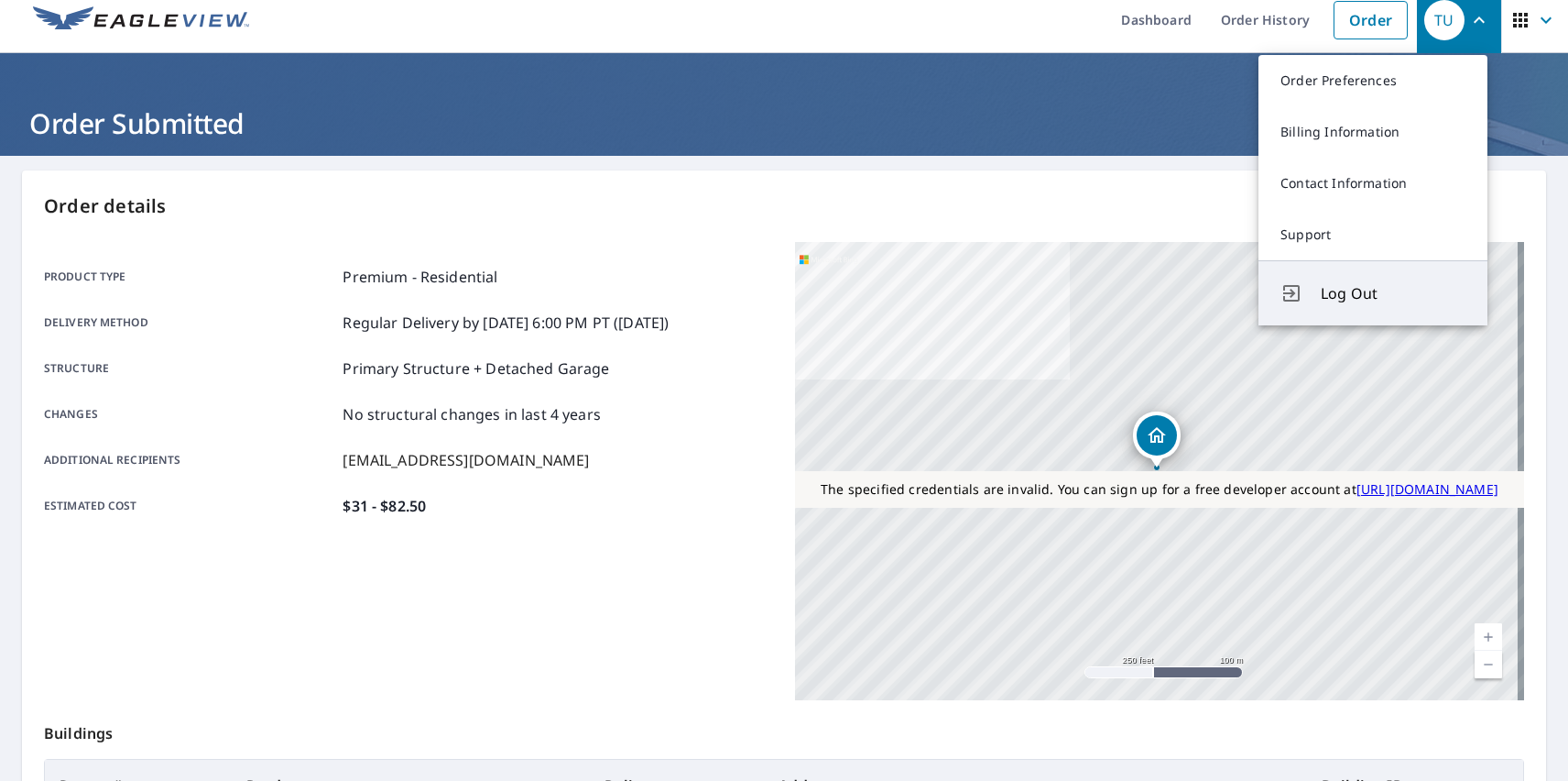
click at [1393, 293] on span "Log Out" at bounding box center [1393, 293] width 145 height 22
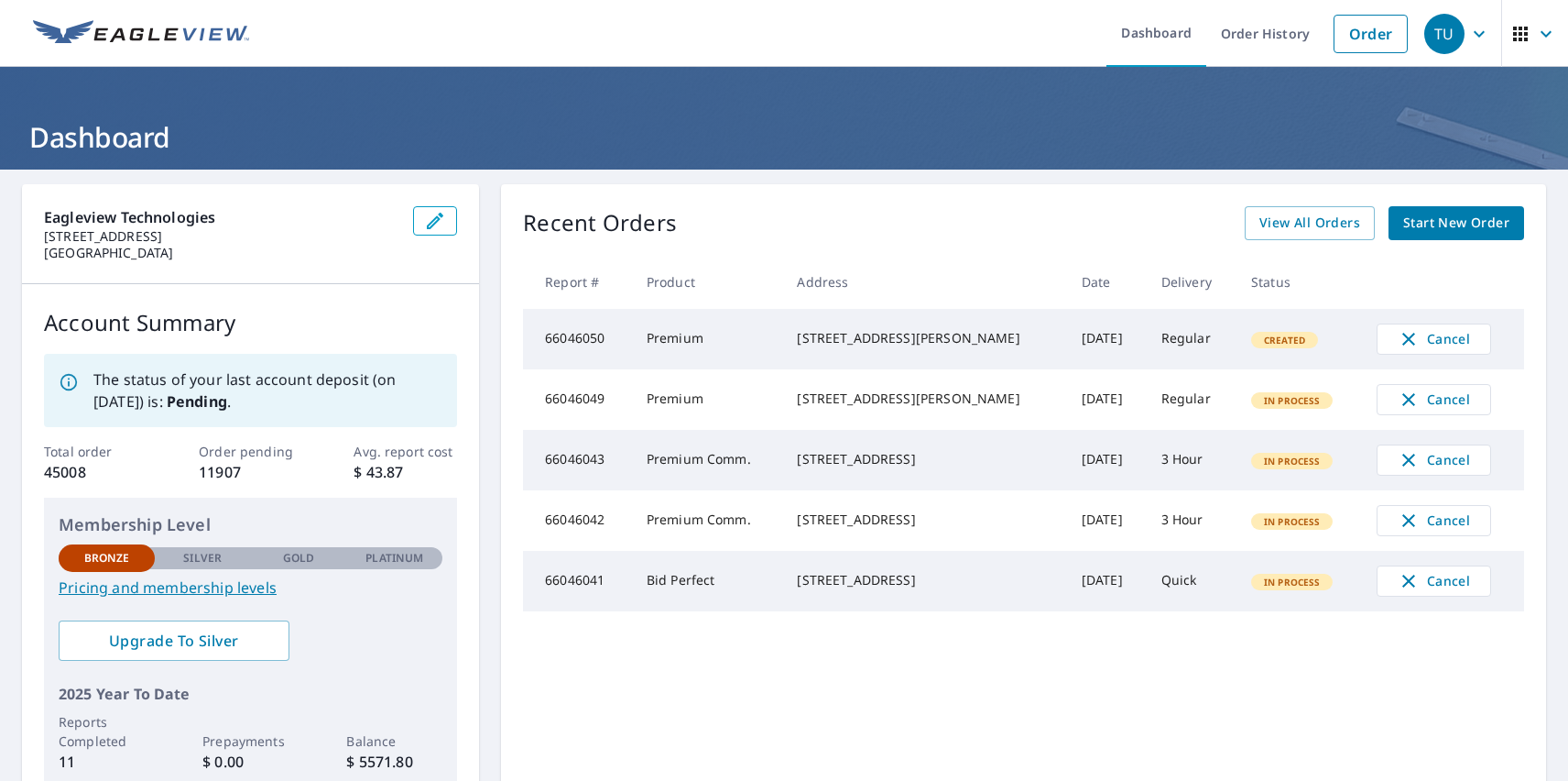
click at [1430, 33] on div "TU" at bounding box center [1444, 34] width 41 height 41
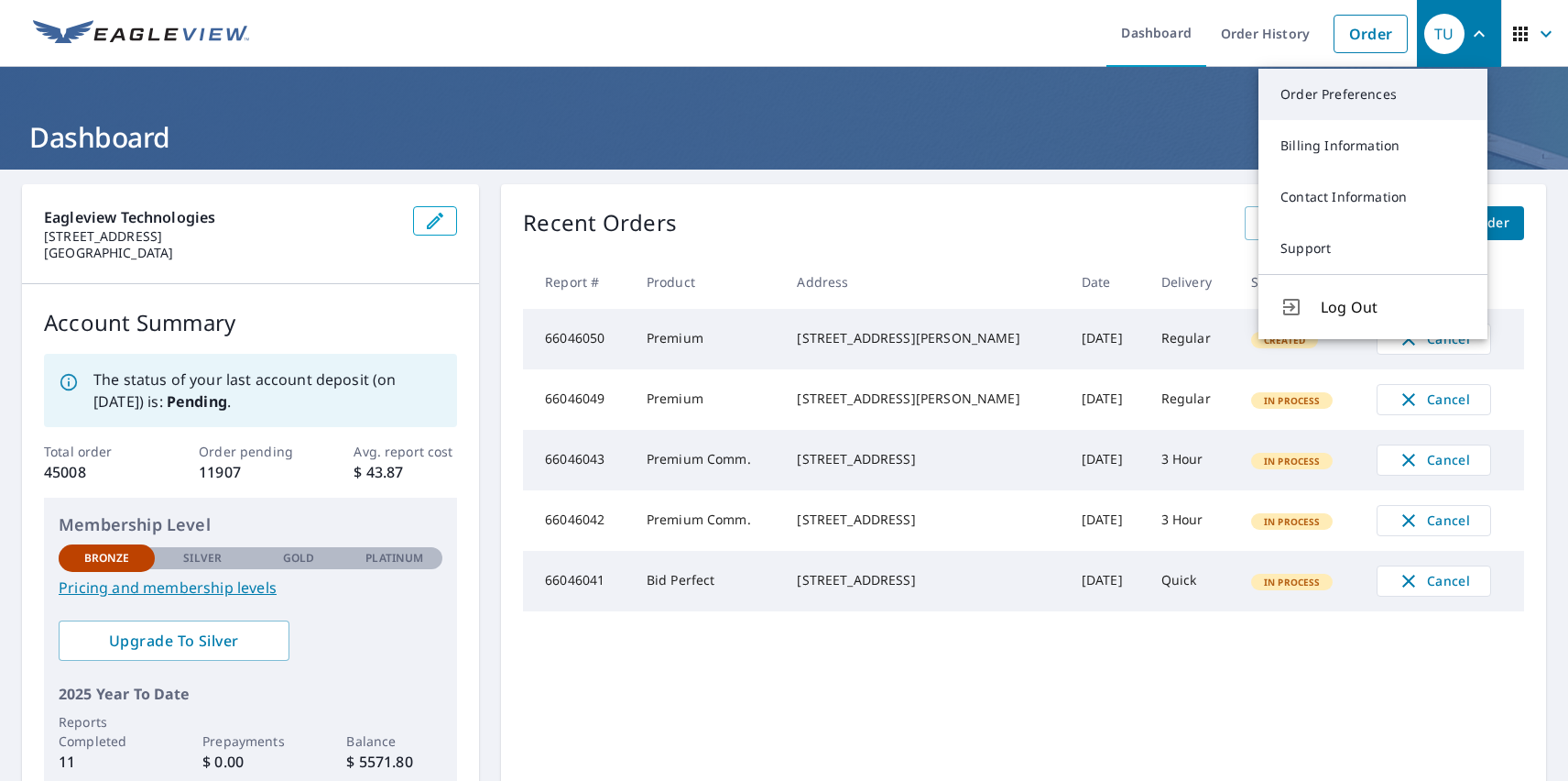
click at [1372, 94] on link "Order Preferences" at bounding box center [1372, 94] width 229 height 52
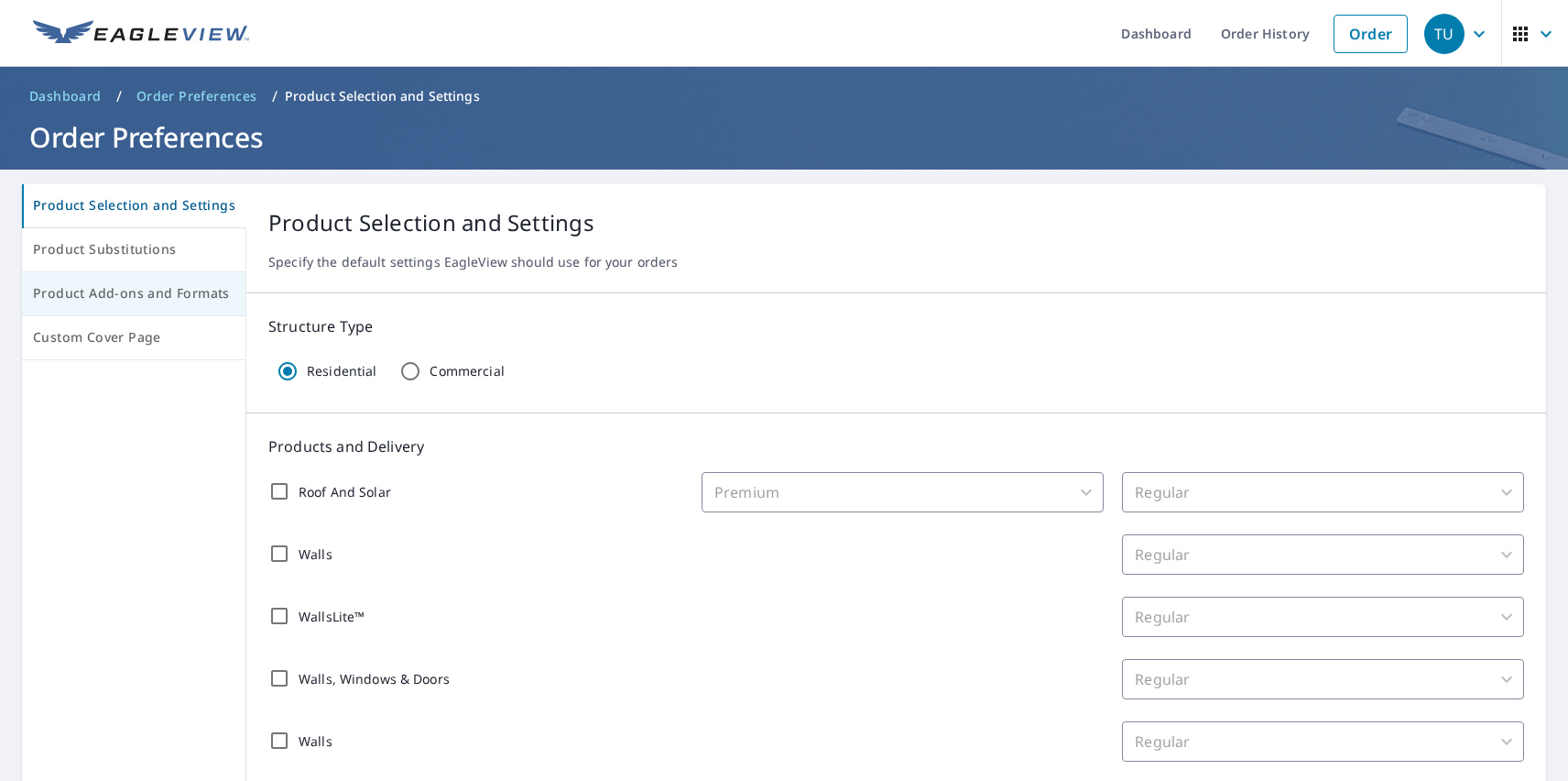
click at [132, 294] on span "Product Add-ons and Formats" at bounding box center [133, 293] width 202 height 23
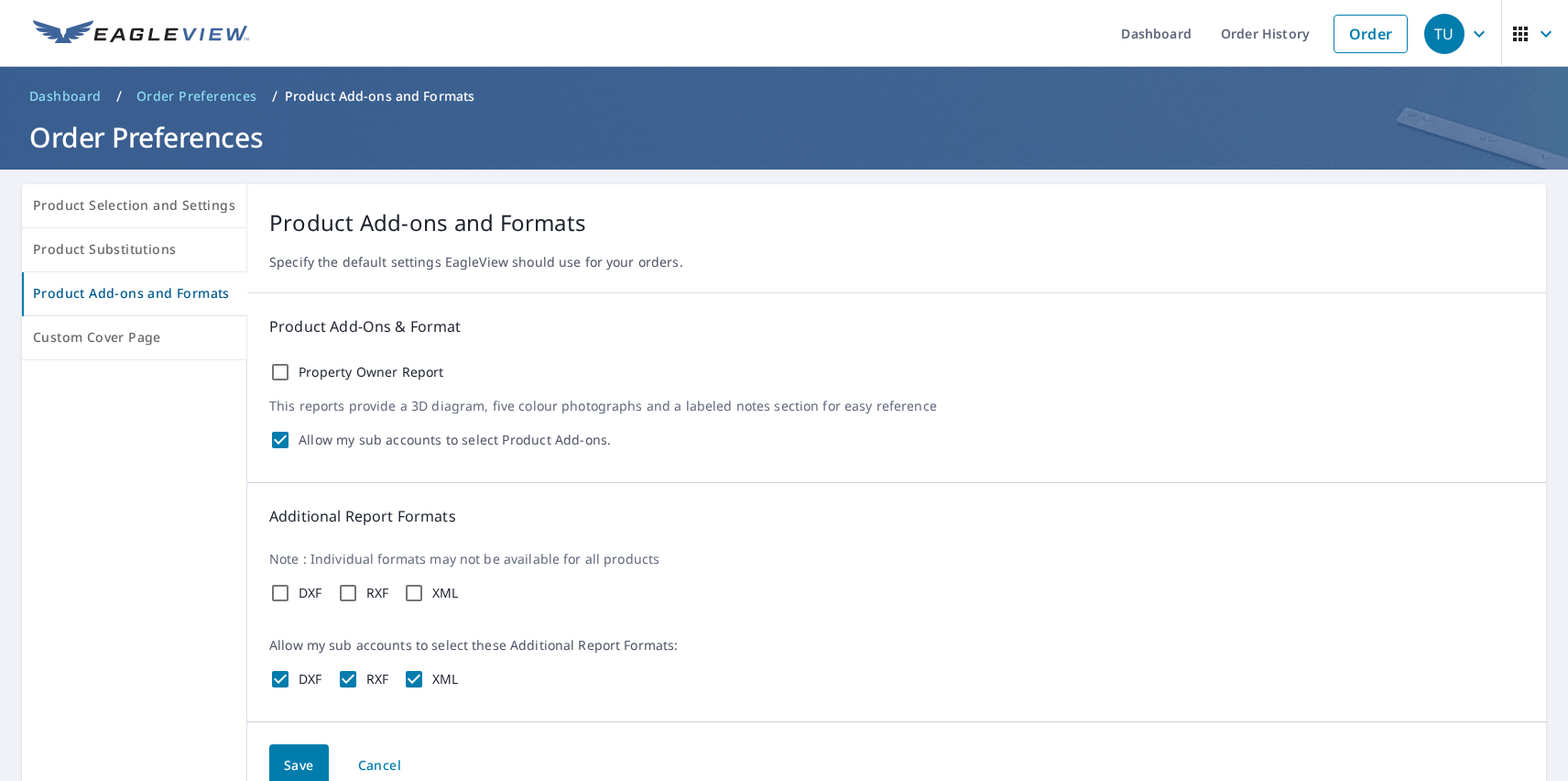
click at [365, 372] on label "Property Owner Report" at bounding box center [371, 372] width 146 height 17
click at [291, 372] on input "Property Owner Report" at bounding box center [280, 372] width 22 height 22
checkbox input "true"
click at [306, 593] on label "DXF" at bounding box center [311, 592] width 24 height 17
click at [291, 593] on input "DXF" at bounding box center [280, 593] width 22 height 22
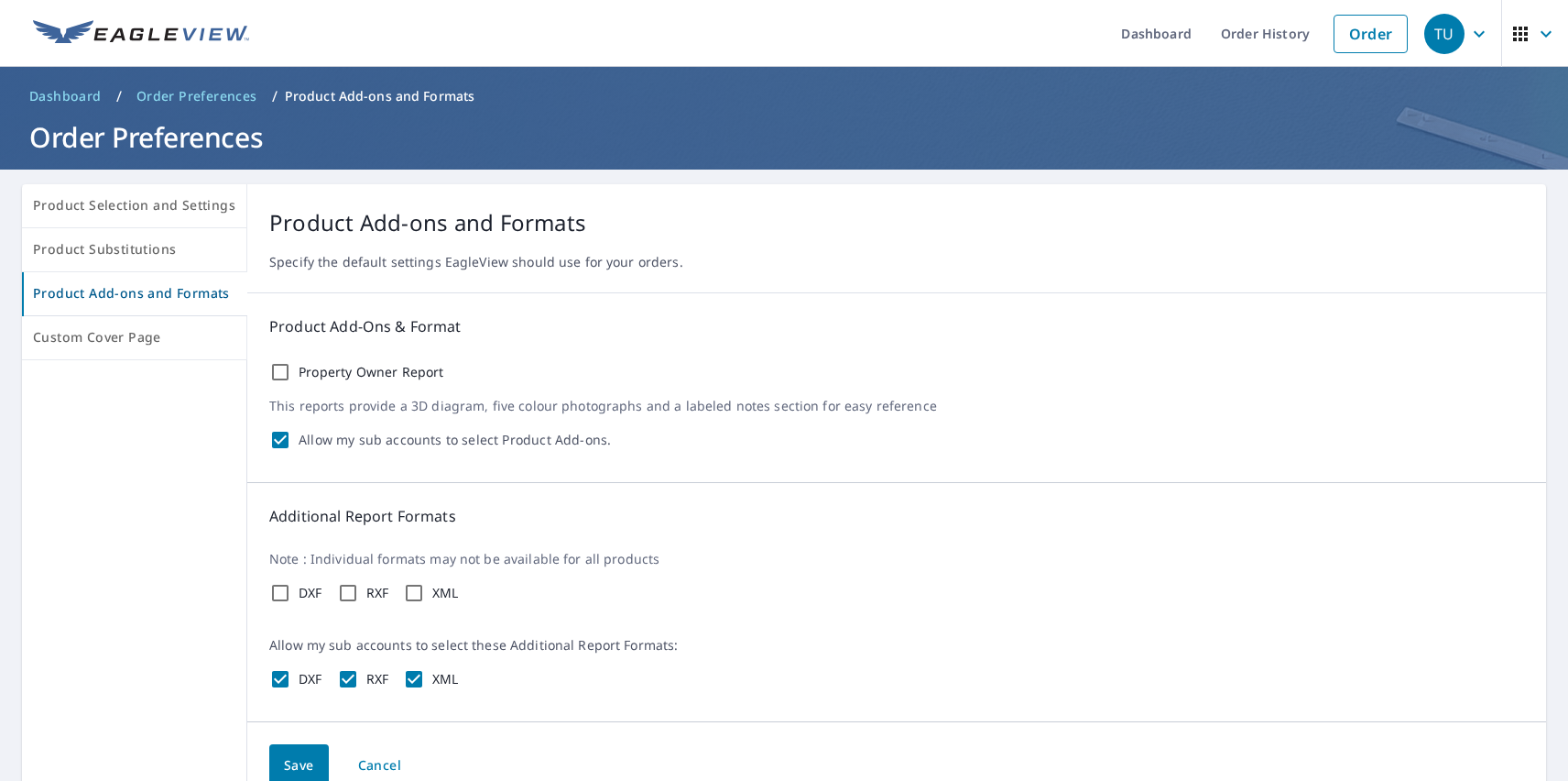
checkbox input "true"
click at [372, 593] on label "RXF" at bounding box center [377, 592] width 23 height 17
click at [358, 593] on input "RXF" at bounding box center [348, 593] width 22 height 22
checkbox input "true"
click at [441, 593] on label "XML" at bounding box center [445, 592] width 27 height 17
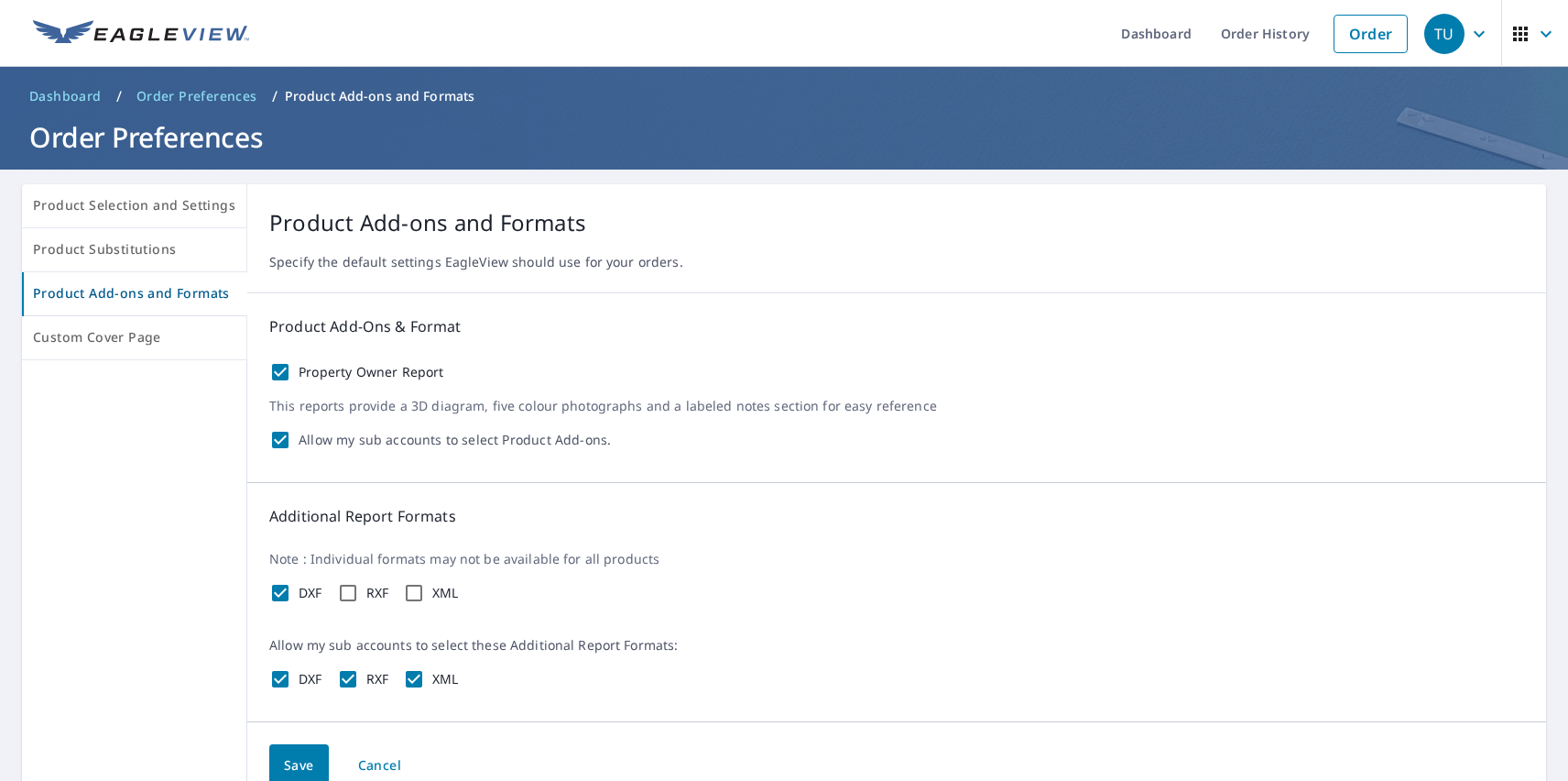
click at [425, 593] on input "XML" at bounding box center [414, 593] width 22 height 22
checkbox input "true"
click at [294, 762] on span "Save" at bounding box center [299, 765] width 30 height 23
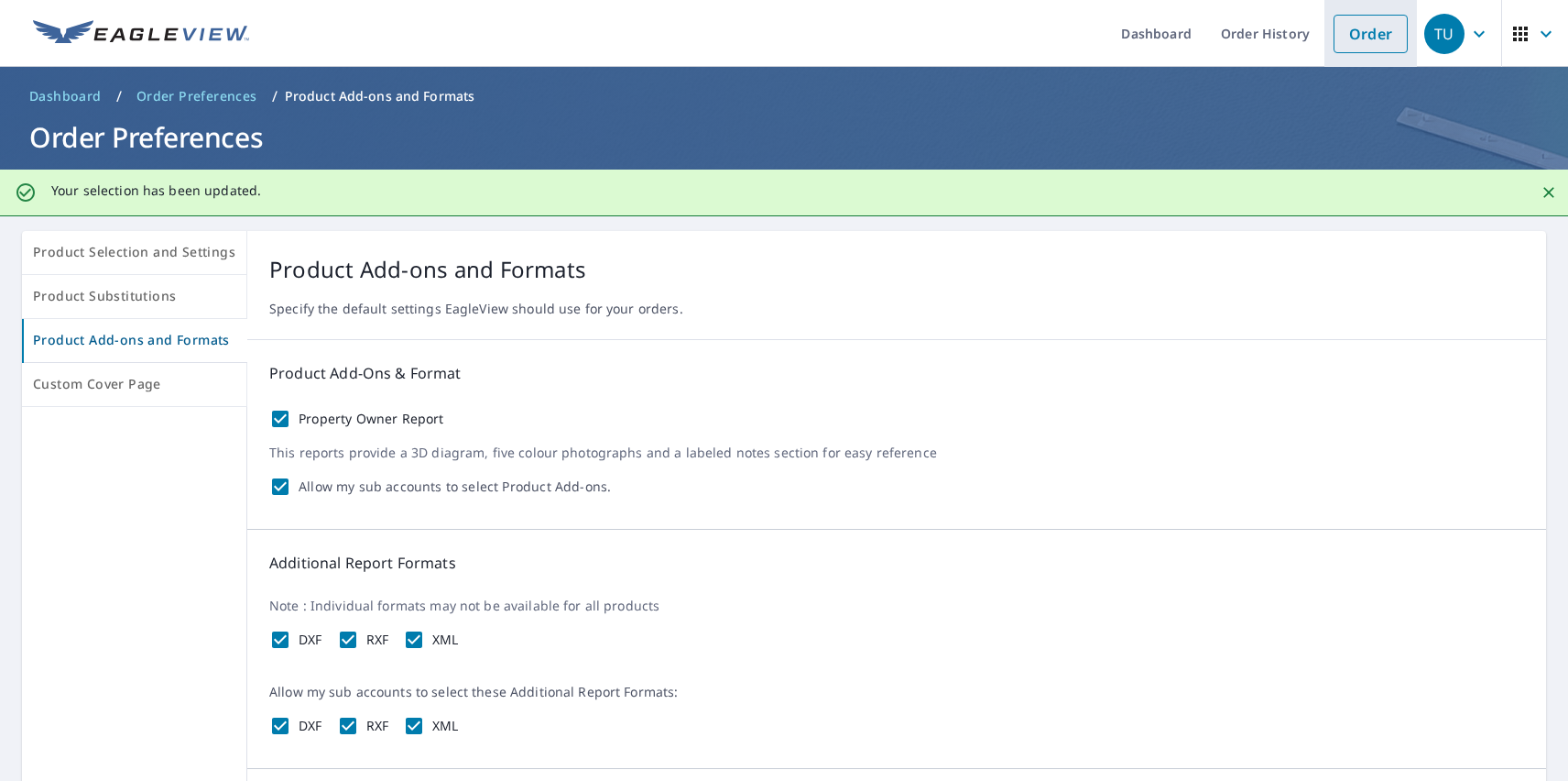
click at [1356, 33] on link "Order" at bounding box center [1370, 34] width 74 height 39
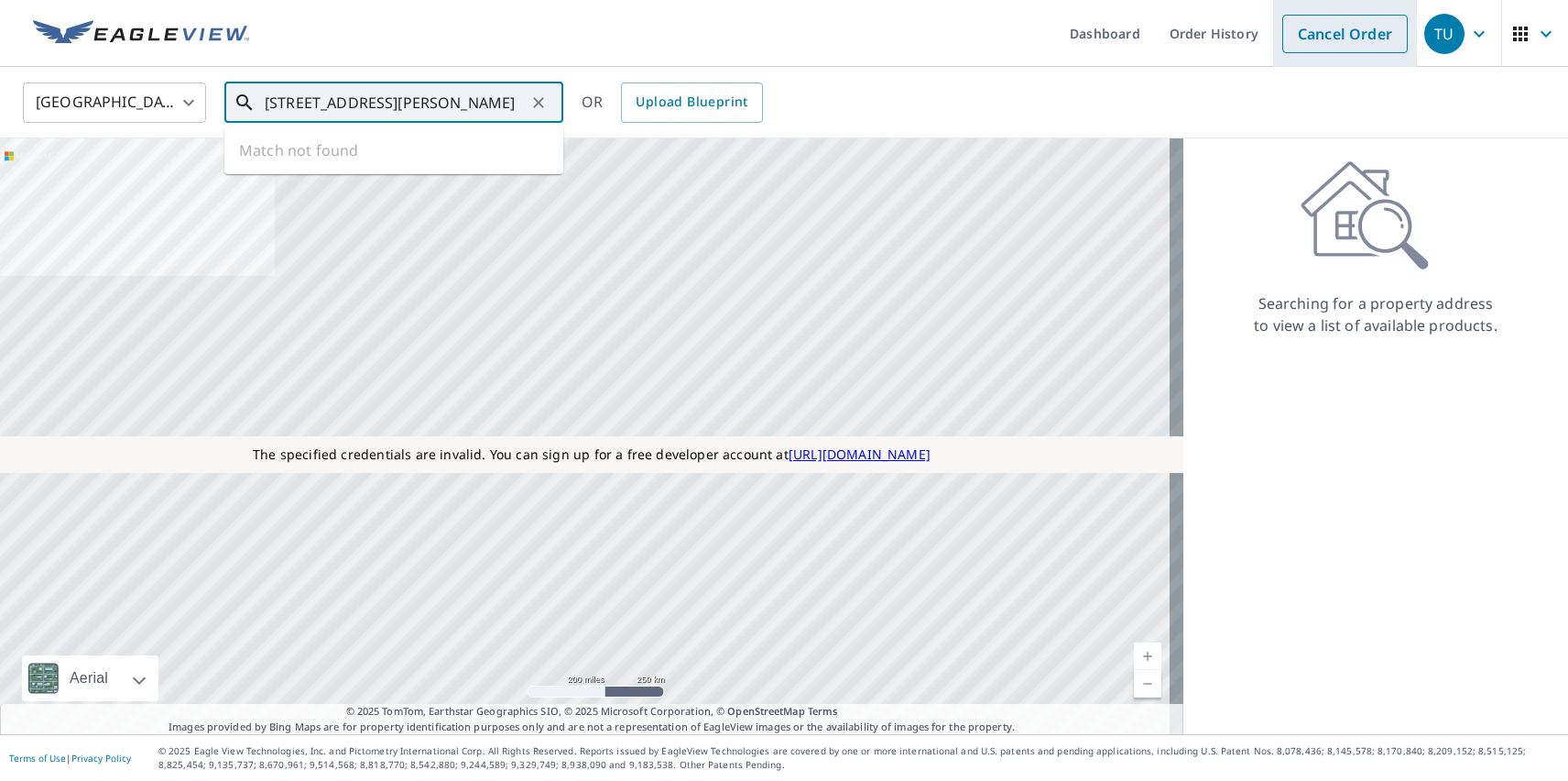
type input "[STREET_ADDRESS][PERSON_NAME]"
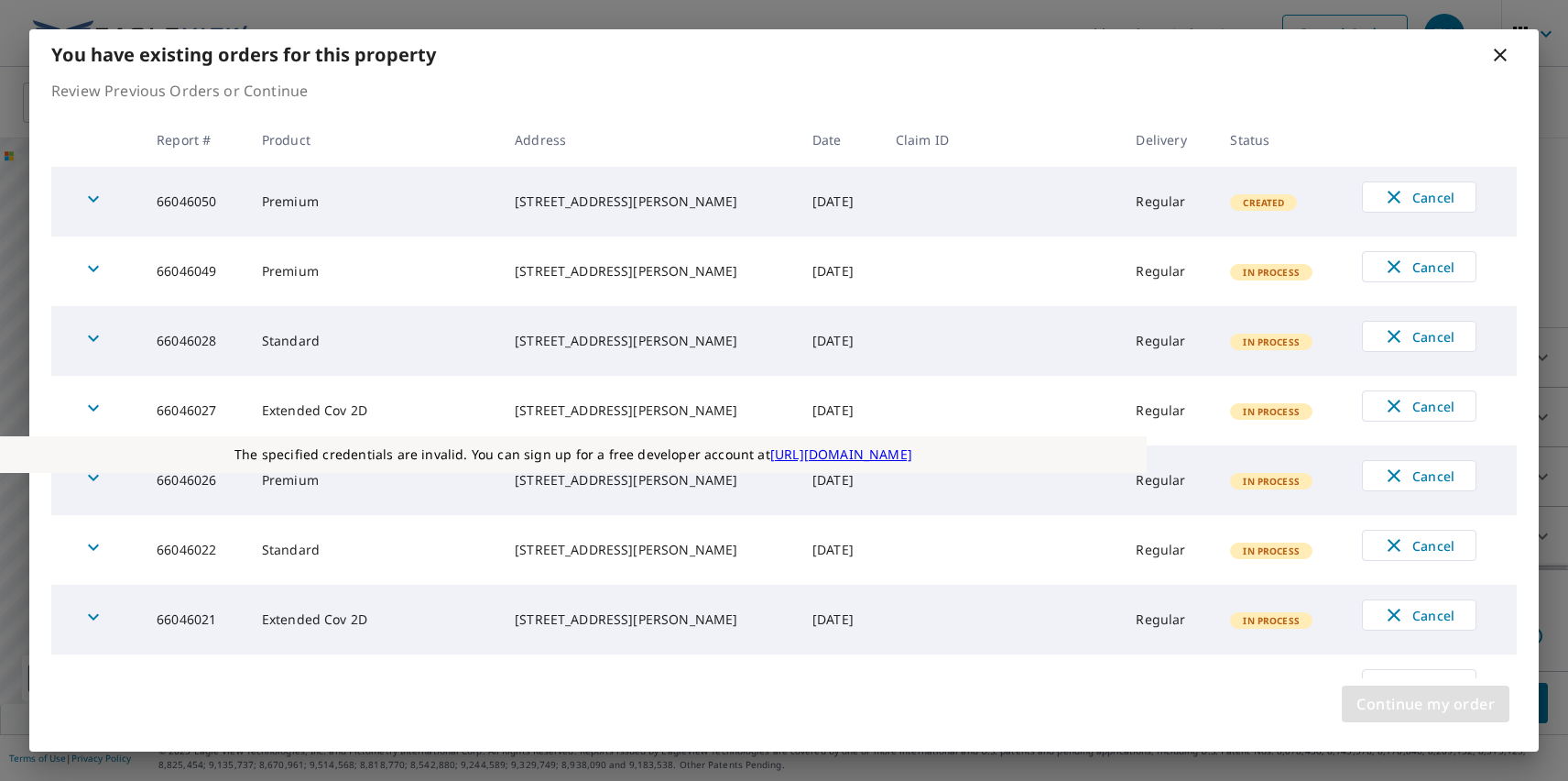
click at [1425, 703] on span "Continue my order" at bounding box center [1425, 703] width 138 height 26
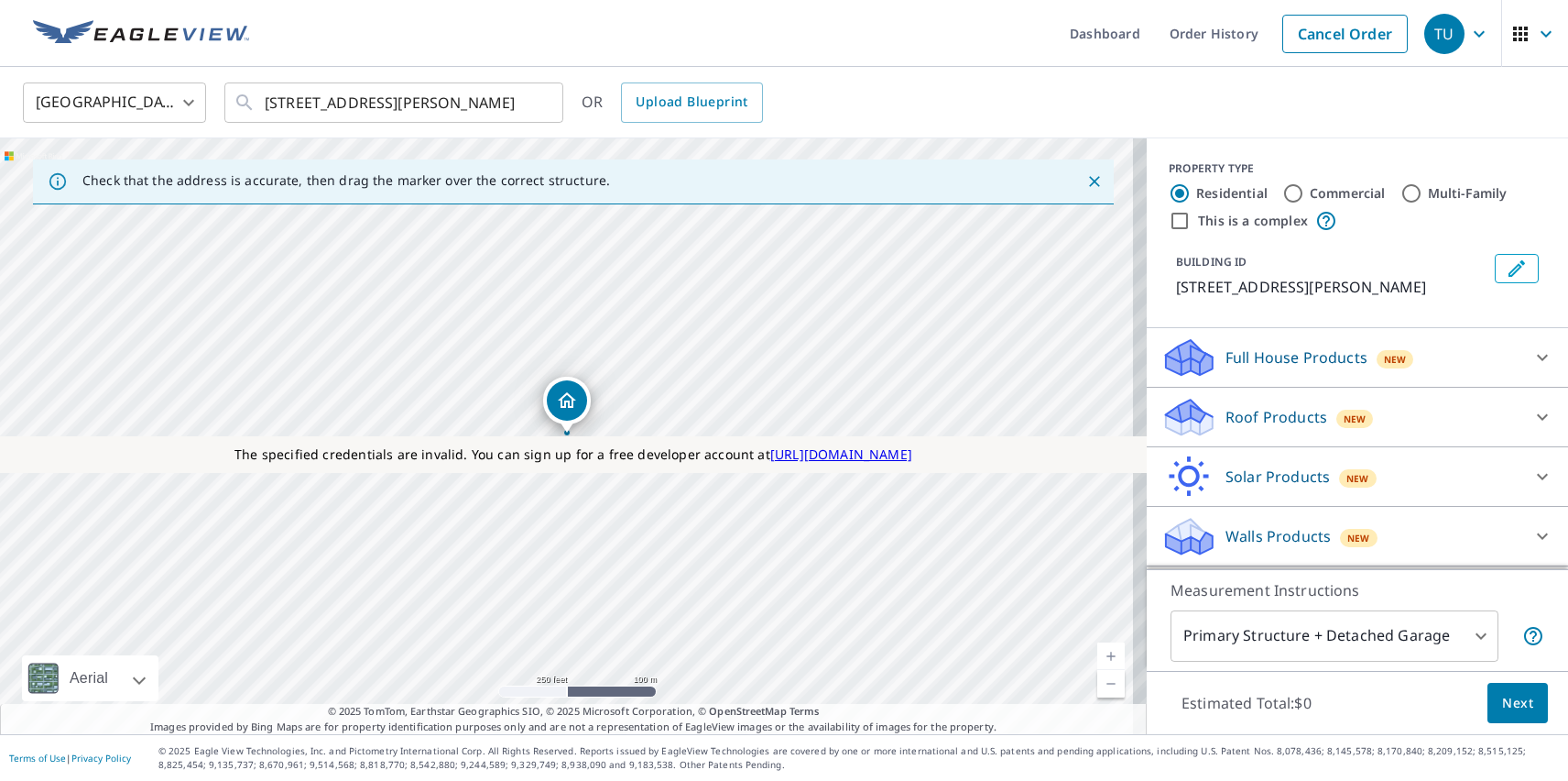
click at [1260, 417] on p "Roof Products" at bounding box center [1276, 417] width 101 height 22
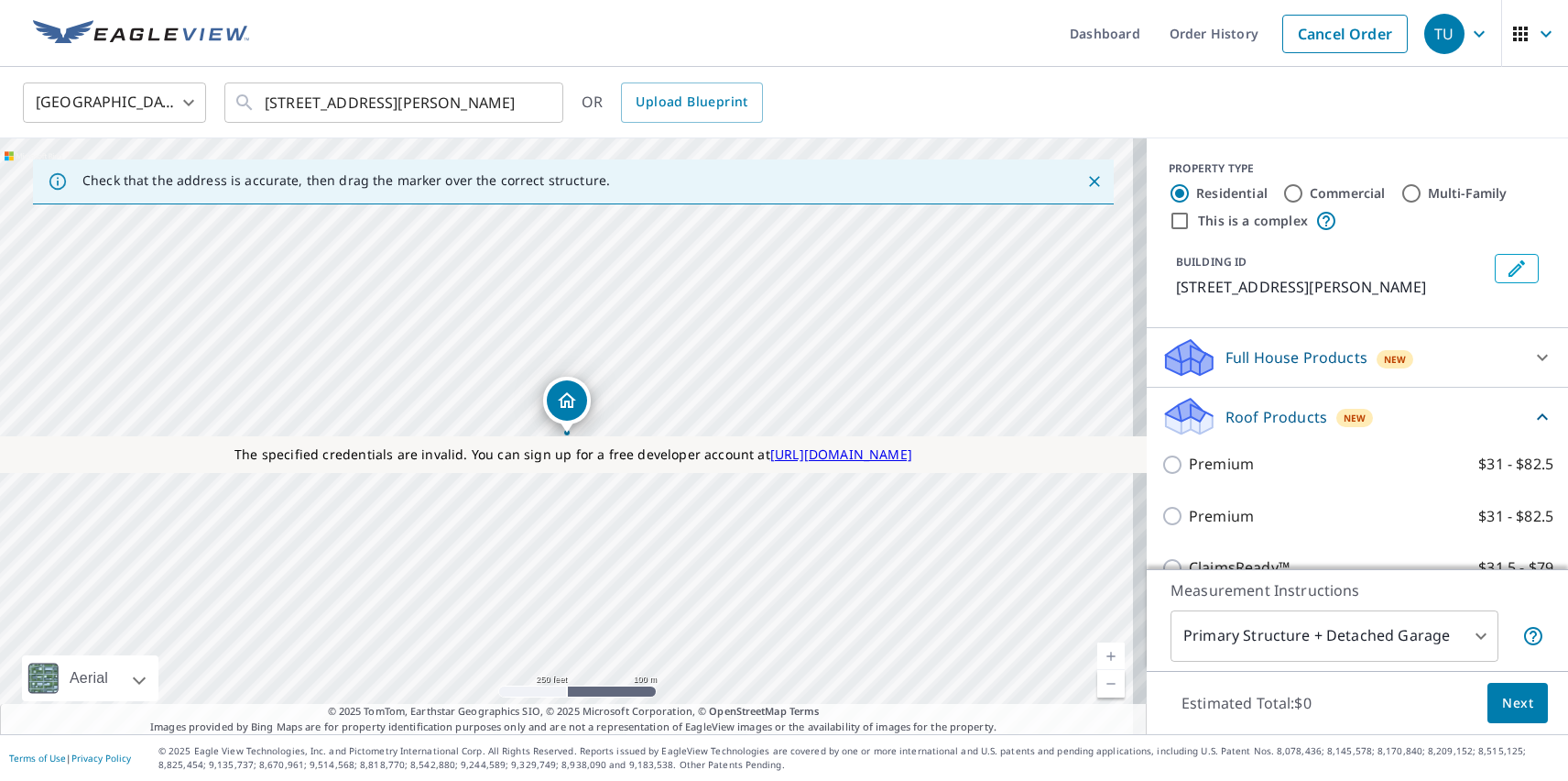
click at [1207, 516] on p "Premium" at bounding box center [1220, 516] width 65 height 23
click at [1189, 516] on input "Premium $31 - $82.5" at bounding box center [1175, 516] width 28 height 22
checkbox input "true"
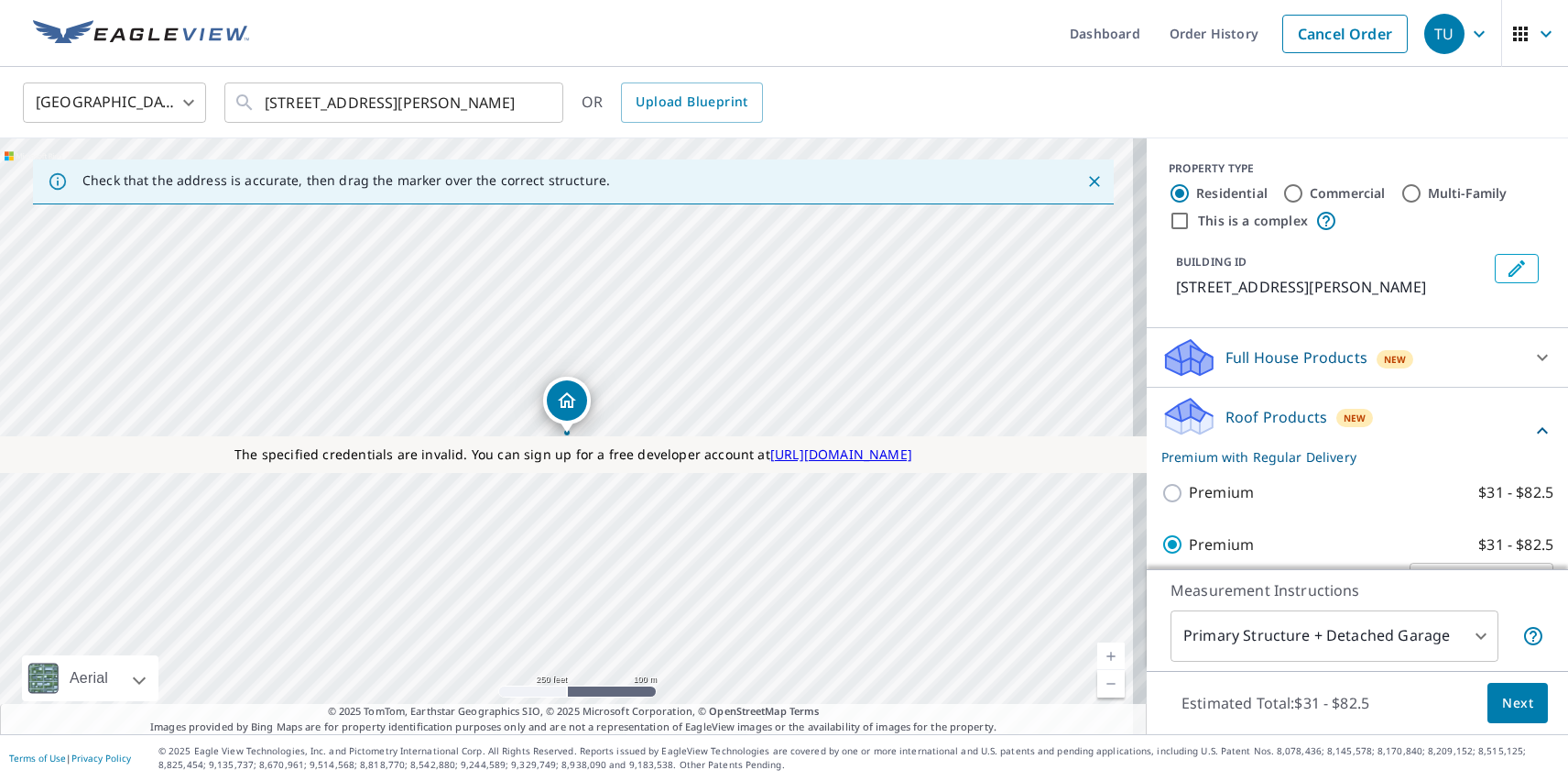
click at [1503, 702] on span "Next" at bounding box center [1516, 703] width 31 height 23
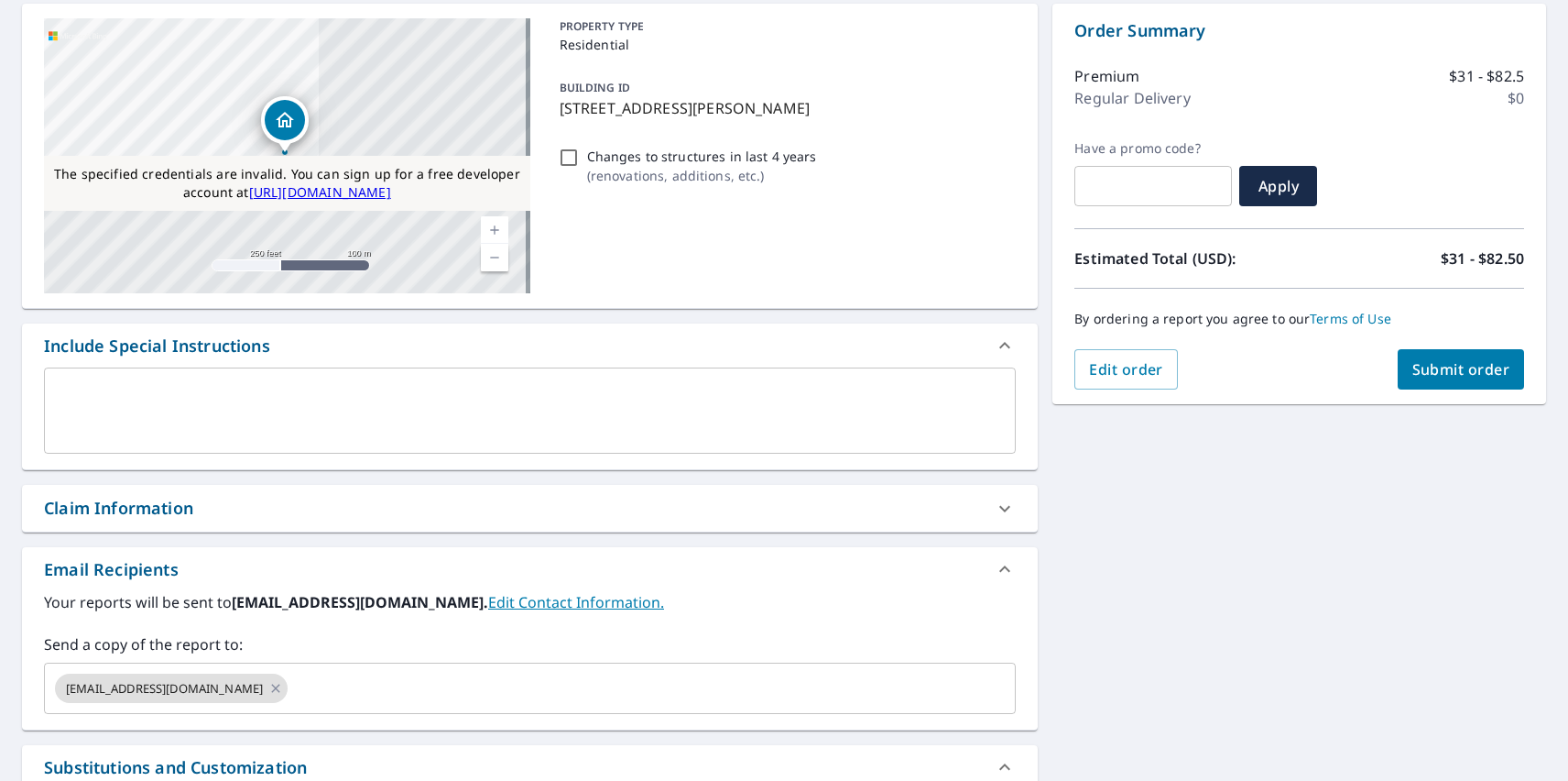
checkbox input "false"
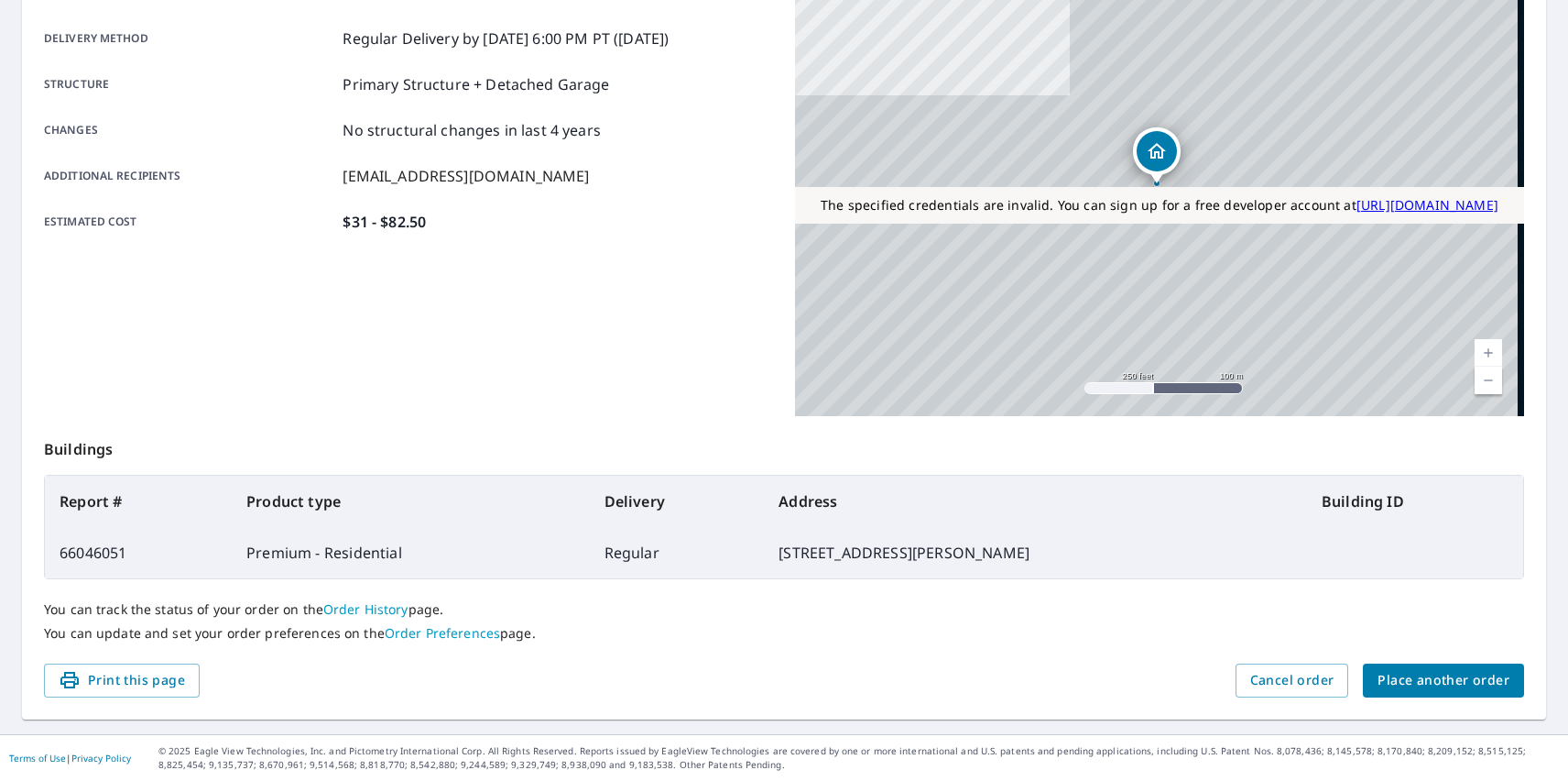
scroll to position [298, 0]
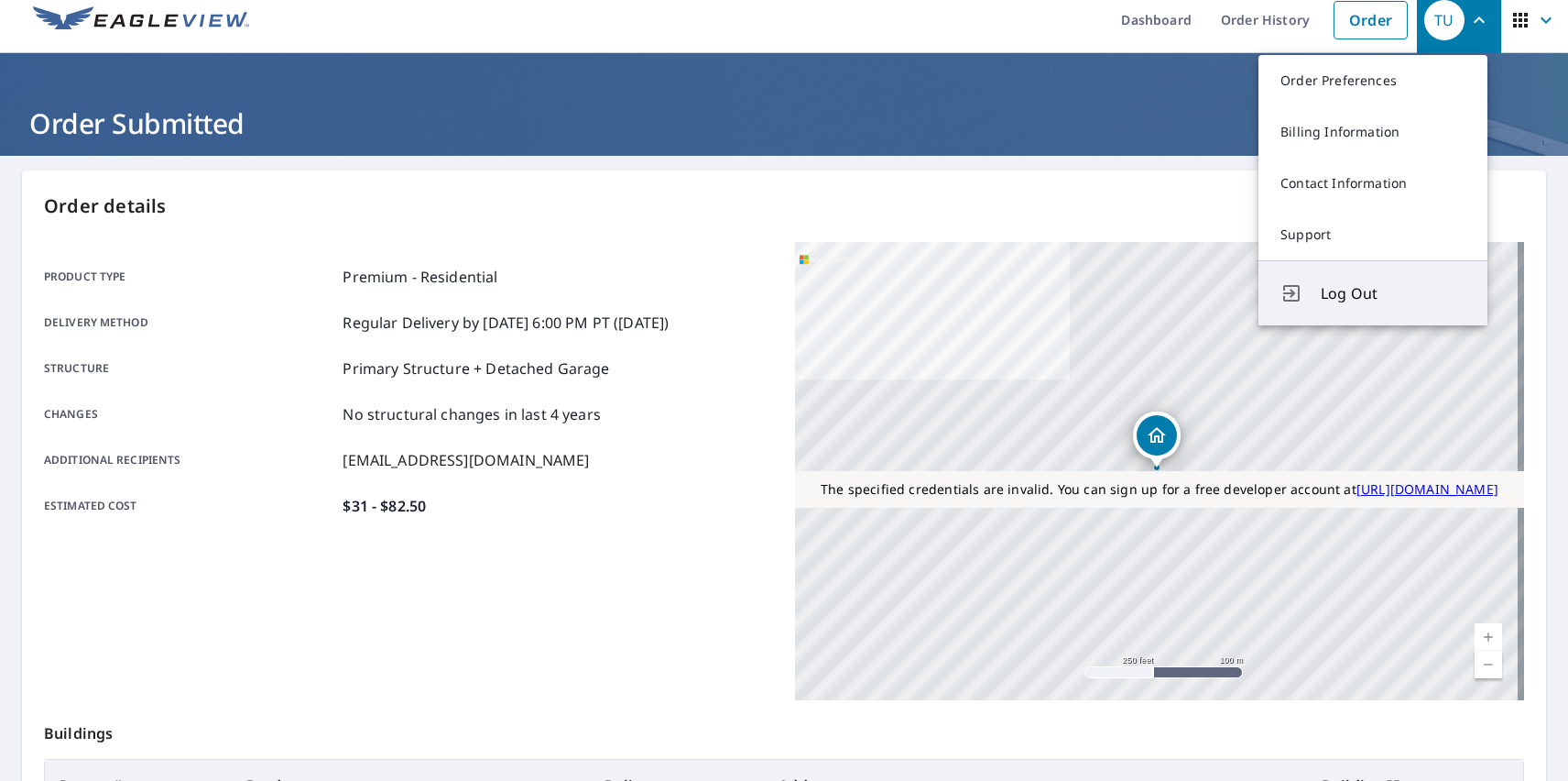
click at [1393, 293] on span "Log Out" at bounding box center [1393, 293] width 145 height 22
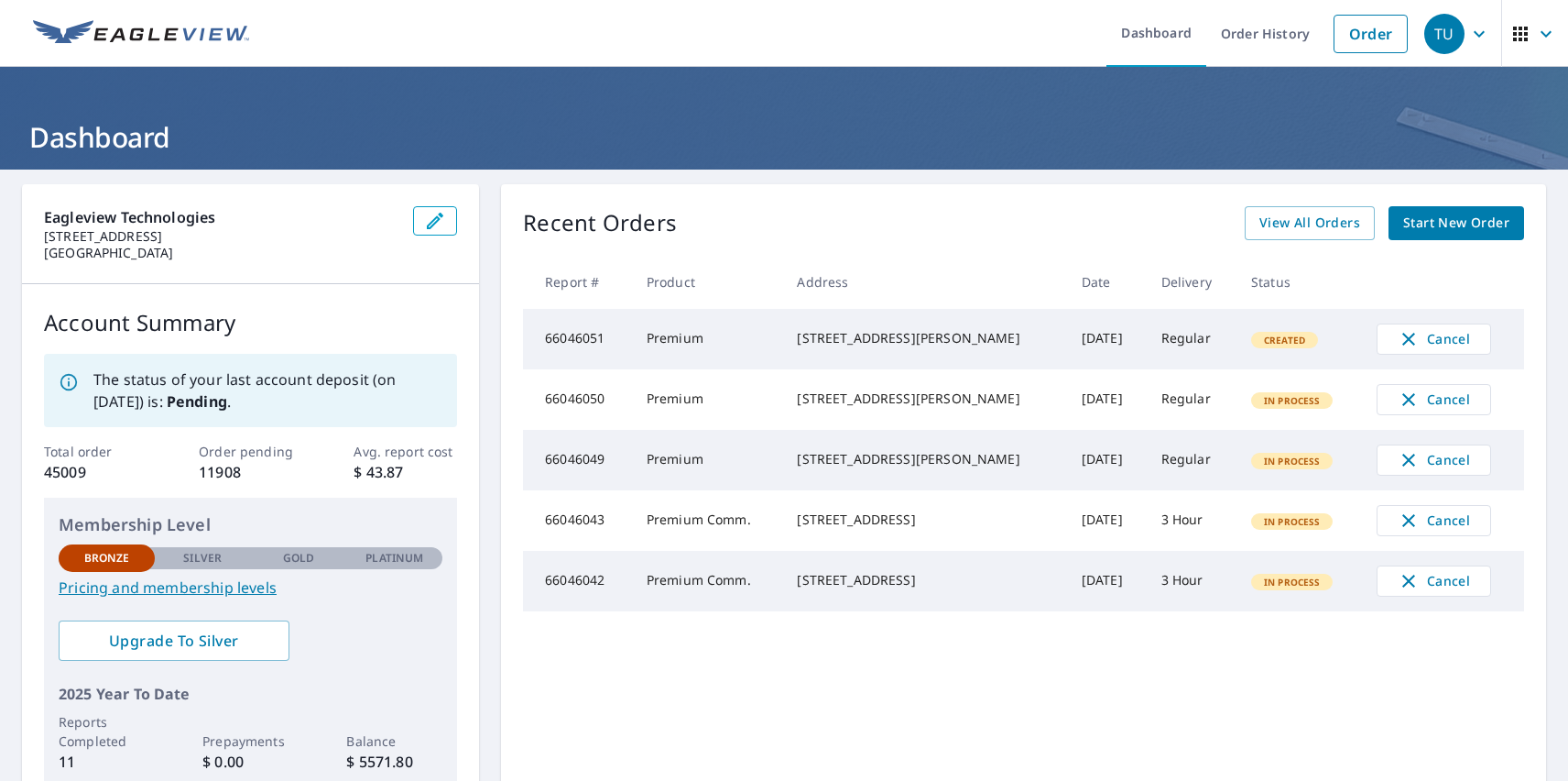
click at [1430, 33] on div "TU" at bounding box center [1444, 34] width 41 height 41
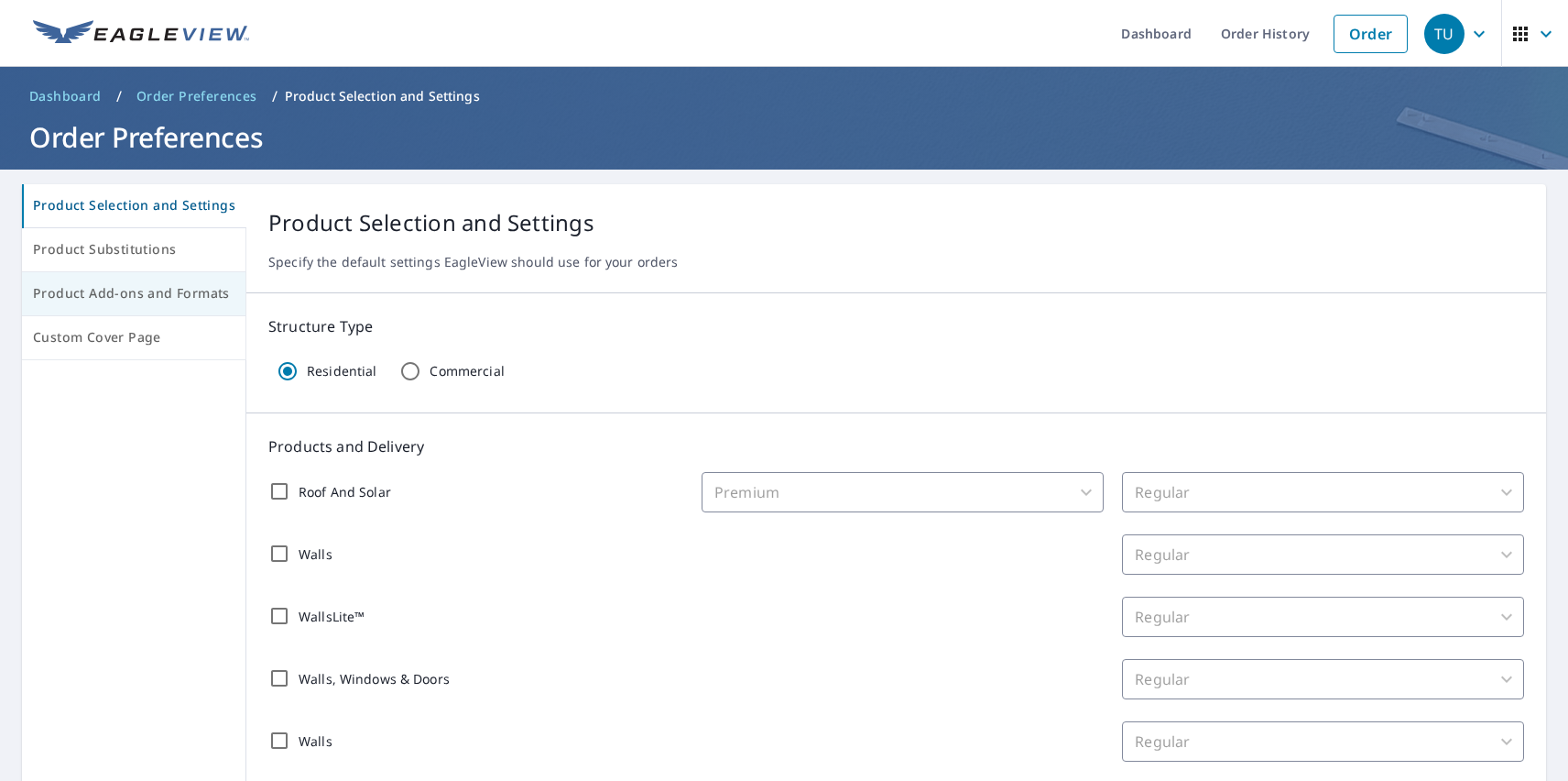
click at [132, 294] on span "Product Add-ons and Formats" at bounding box center [133, 293] width 202 height 23
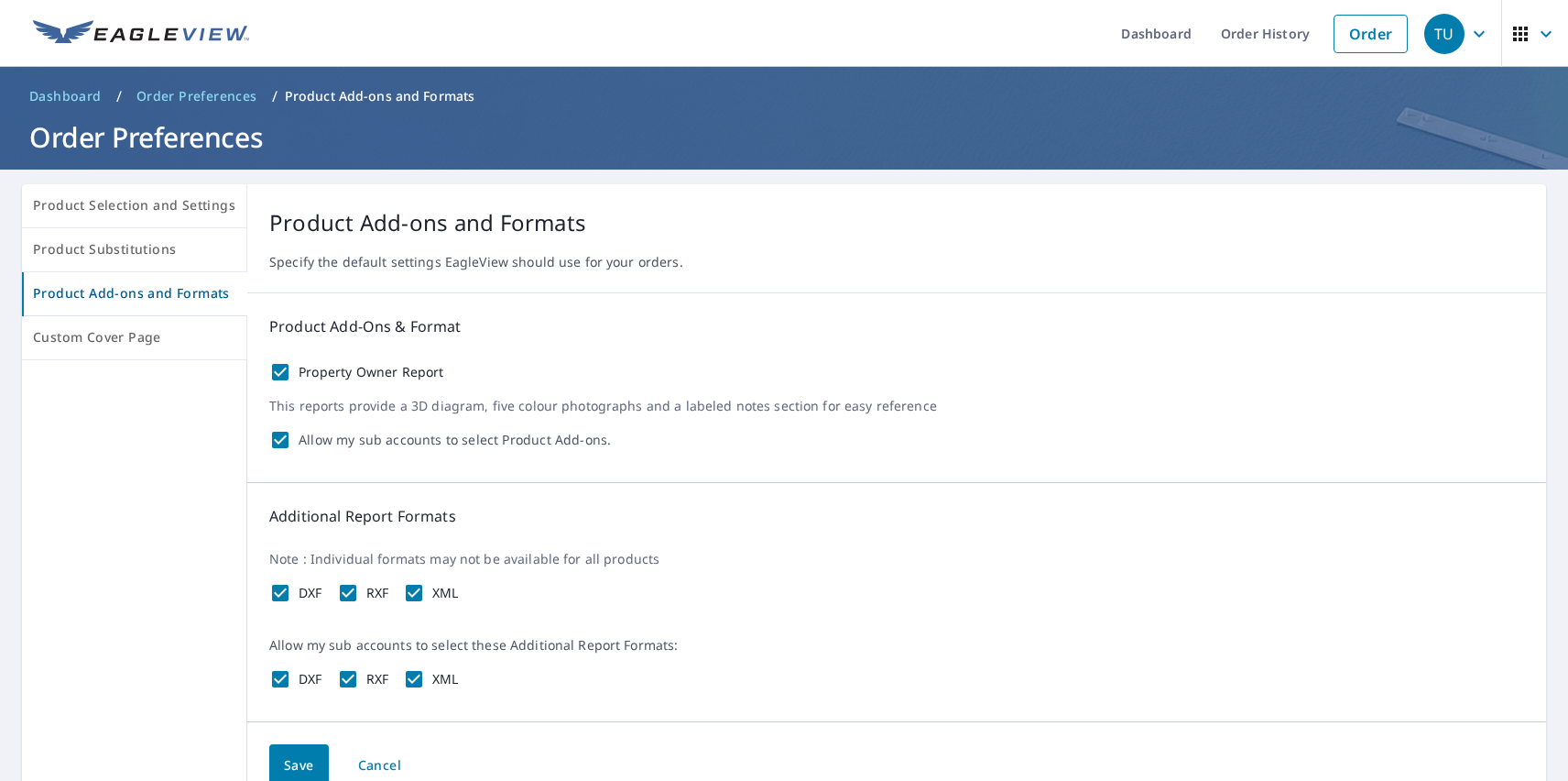
click at [365, 372] on label "Property Owner Report" at bounding box center [371, 372] width 146 height 17
click at [291, 372] on input "Property Owner Report" at bounding box center [280, 372] width 22 height 22
checkbox input "false"
click at [306, 593] on label "DXF" at bounding box center [311, 592] width 24 height 17
click at [291, 593] on input "DXF" at bounding box center [280, 593] width 22 height 22
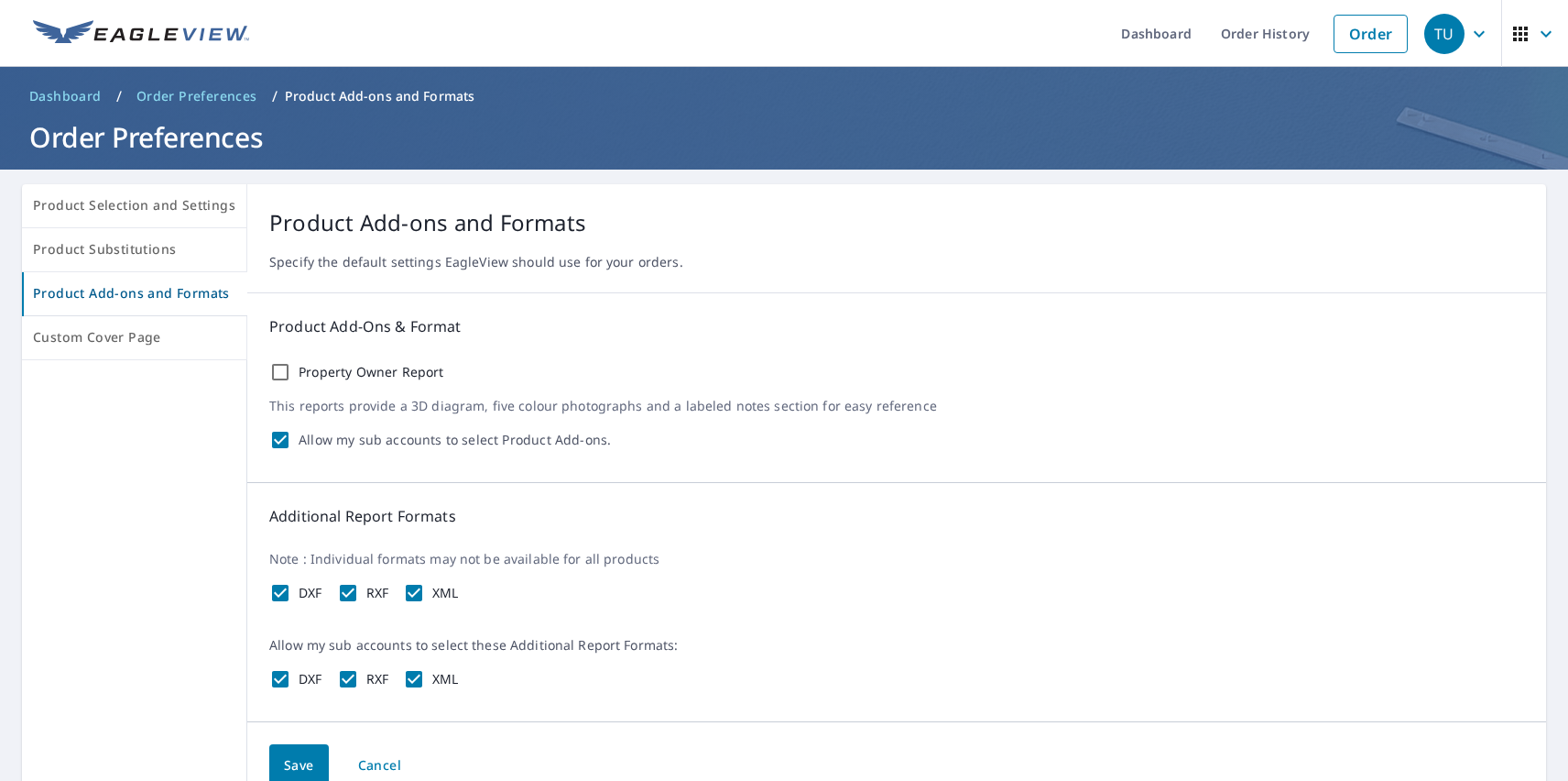
checkbox input "false"
click at [372, 593] on label "RXF" at bounding box center [377, 592] width 23 height 17
click at [358, 593] on input "RXF" at bounding box center [348, 593] width 22 height 22
checkbox input "false"
click at [441, 593] on label "XML" at bounding box center [445, 592] width 27 height 17
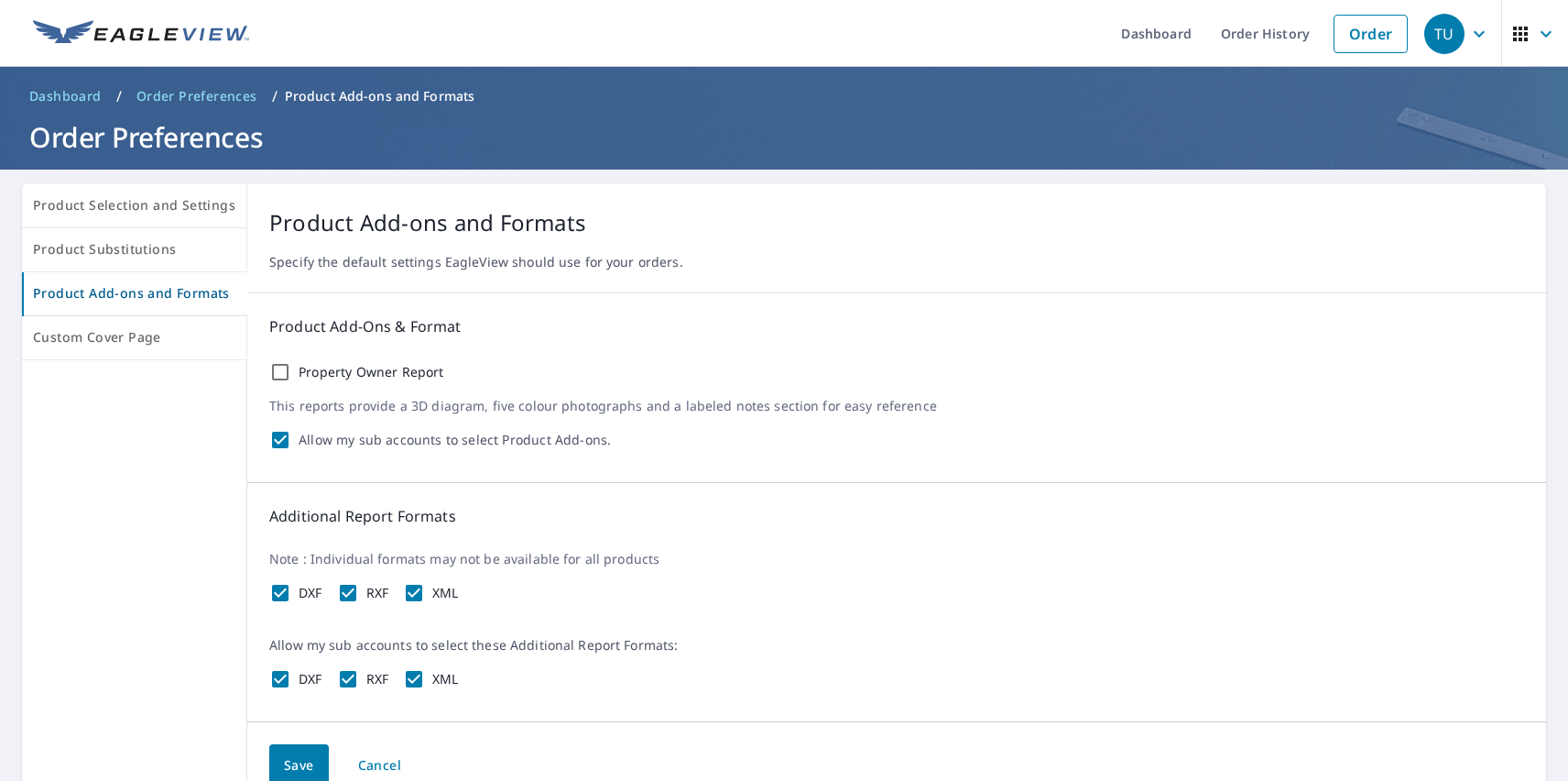
click at [425, 593] on input "XML" at bounding box center [414, 593] width 22 height 22
checkbox input "false"
click at [294, 762] on span "Save" at bounding box center [299, 765] width 30 height 23
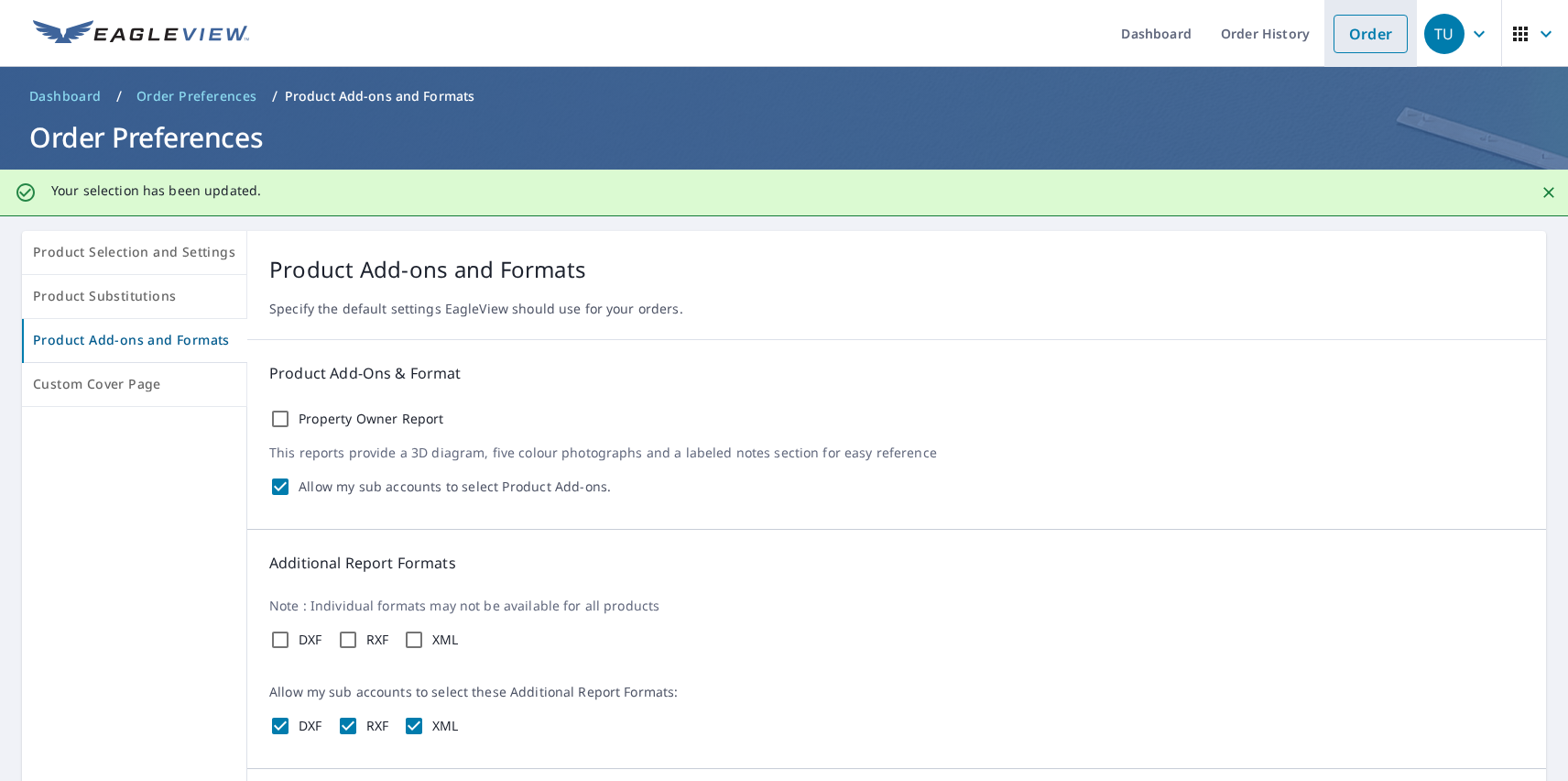
click at [1356, 33] on link "Order" at bounding box center [1370, 34] width 74 height 39
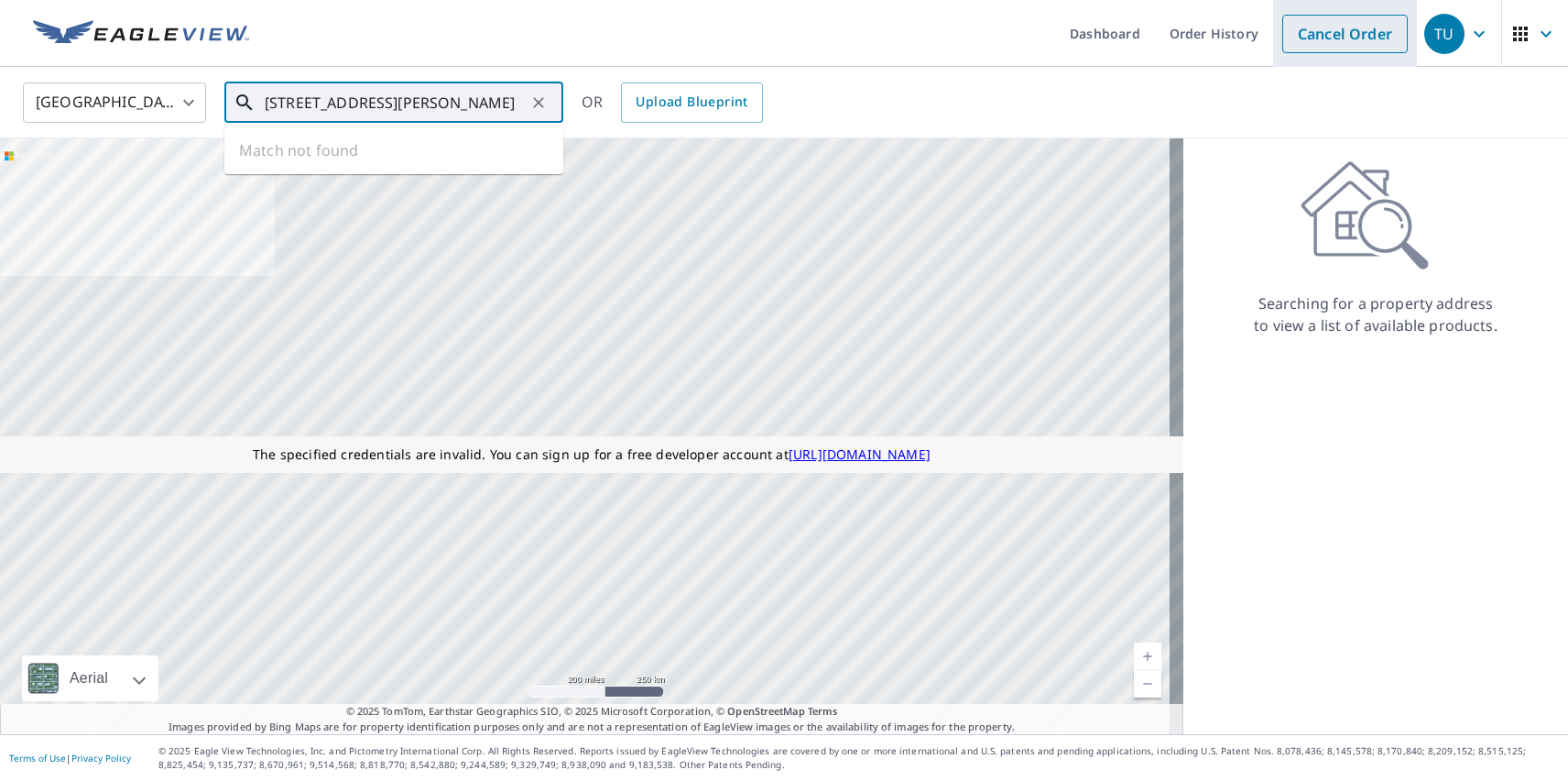
type input "[STREET_ADDRESS][PERSON_NAME]"
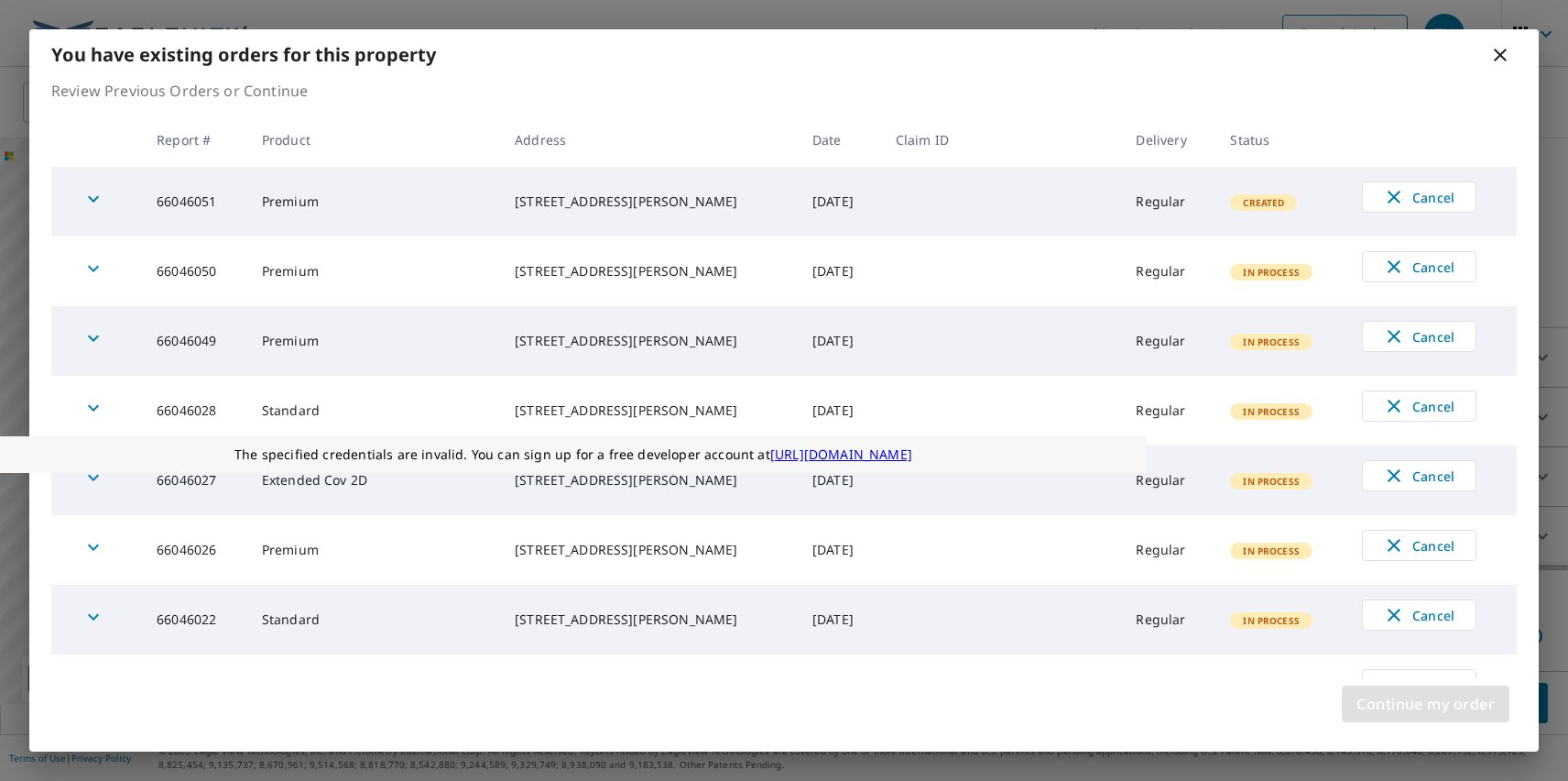
click at [1425, 703] on span "Continue my order" at bounding box center [1425, 703] width 138 height 26
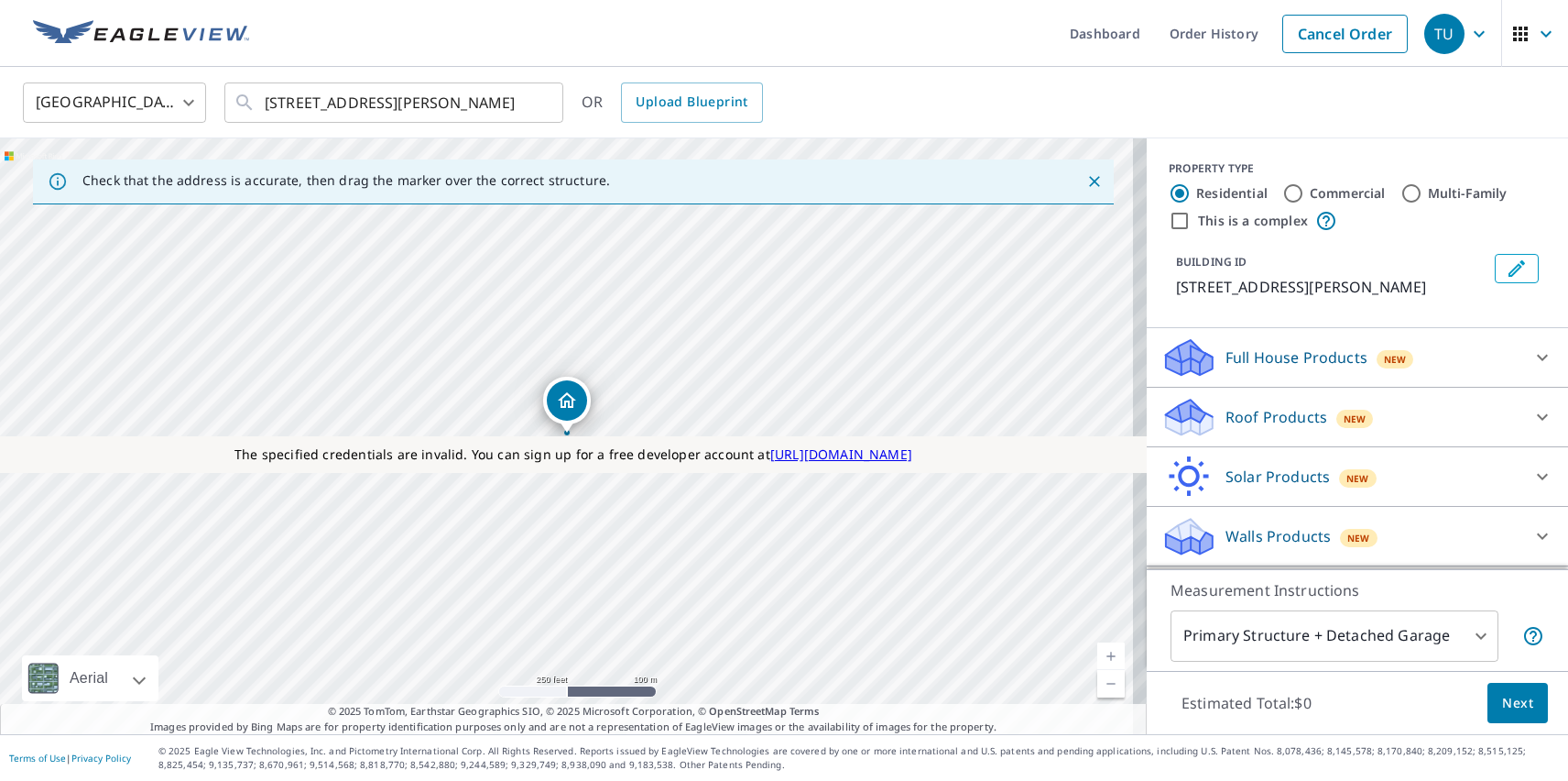
click at [1260, 417] on p "Roof Products" at bounding box center [1276, 417] width 101 height 22
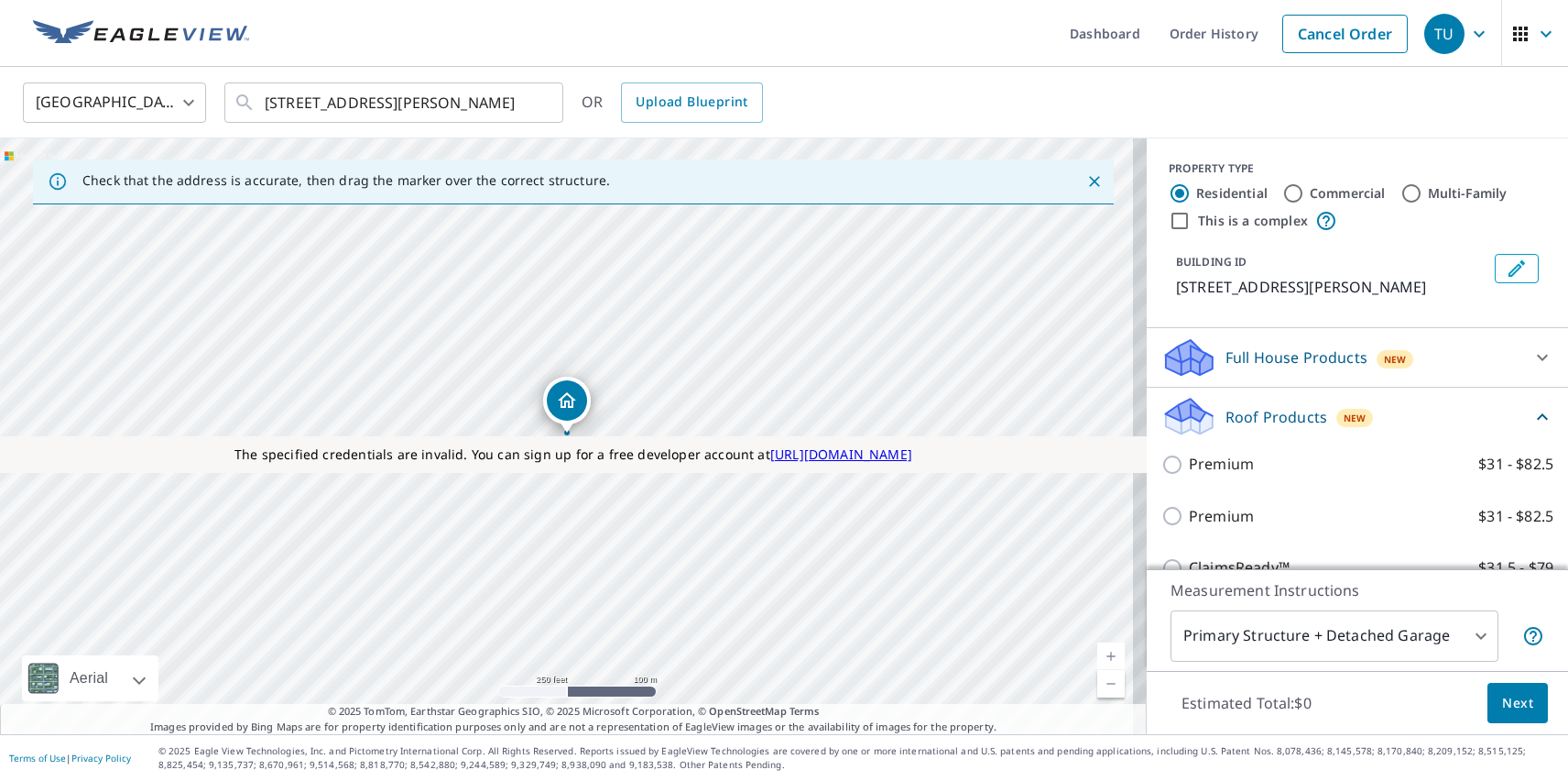
click at [1207, 516] on p "Premium" at bounding box center [1220, 516] width 65 height 23
click at [1189, 516] on input "Premium $31 - $82.5" at bounding box center [1175, 516] width 28 height 22
checkbox input "true"
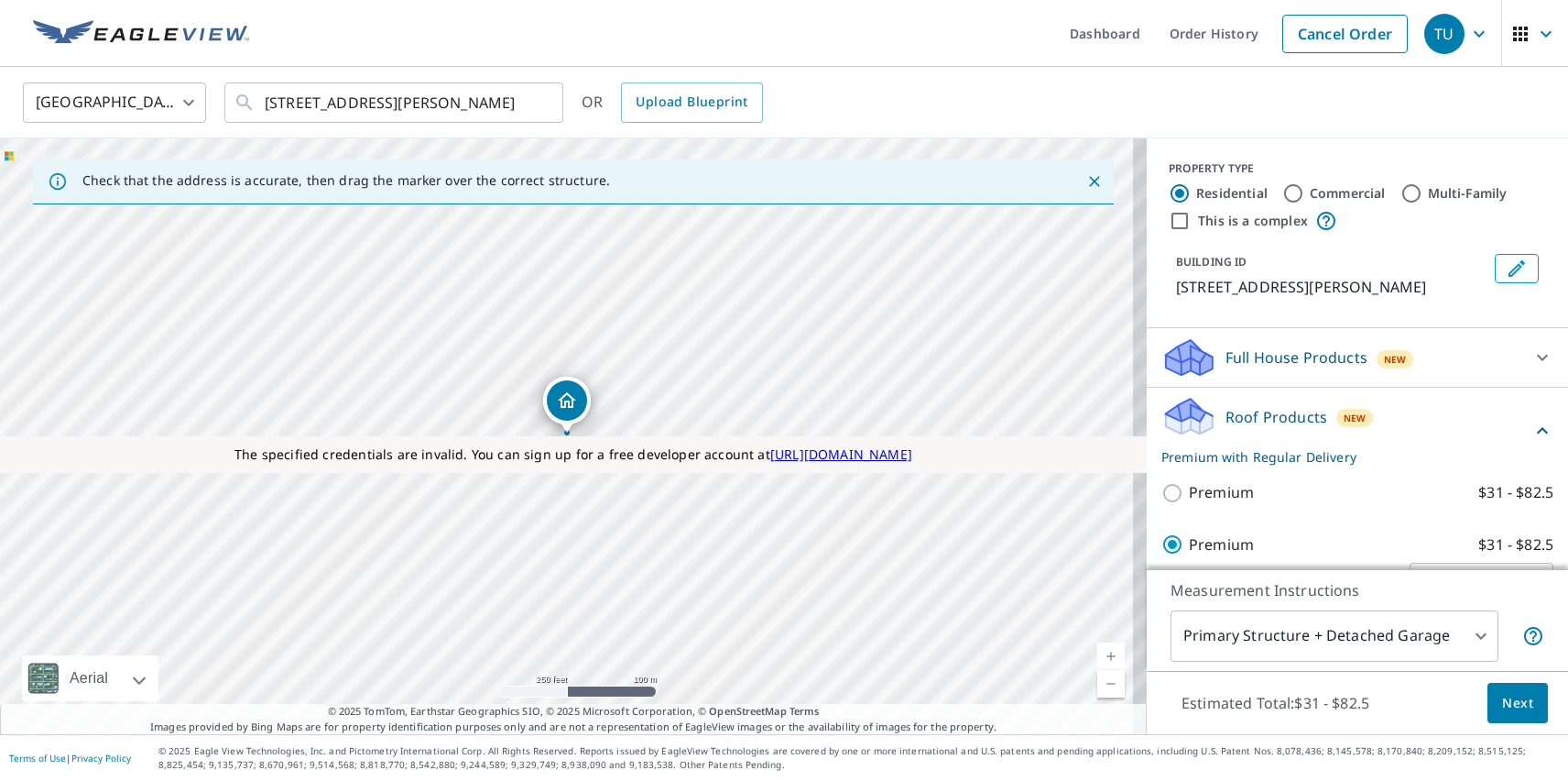
click at [1503, 702] on span "Next" at bounding box center [1516, 703] width 31 height 23
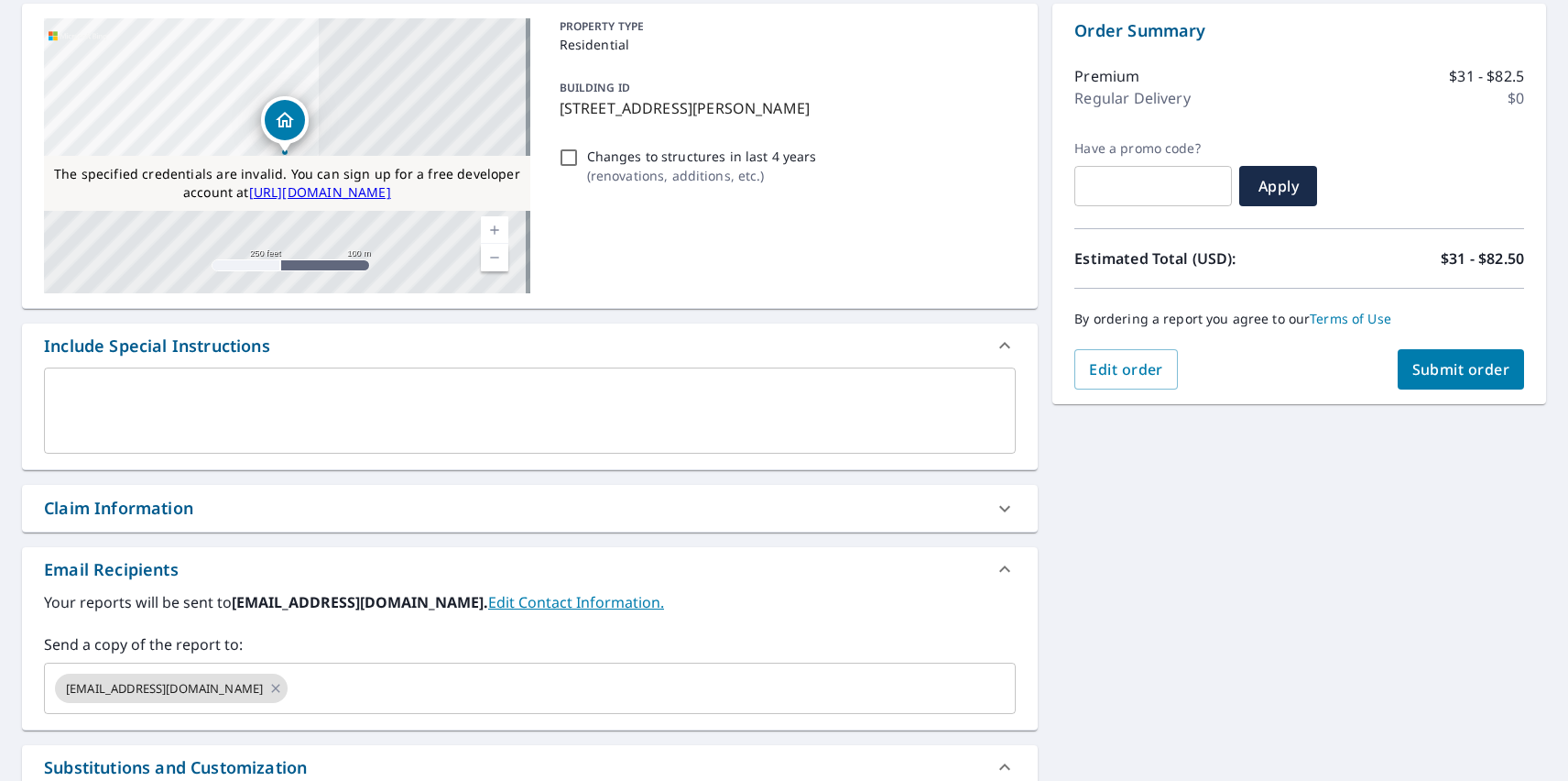
checkbox input "true"
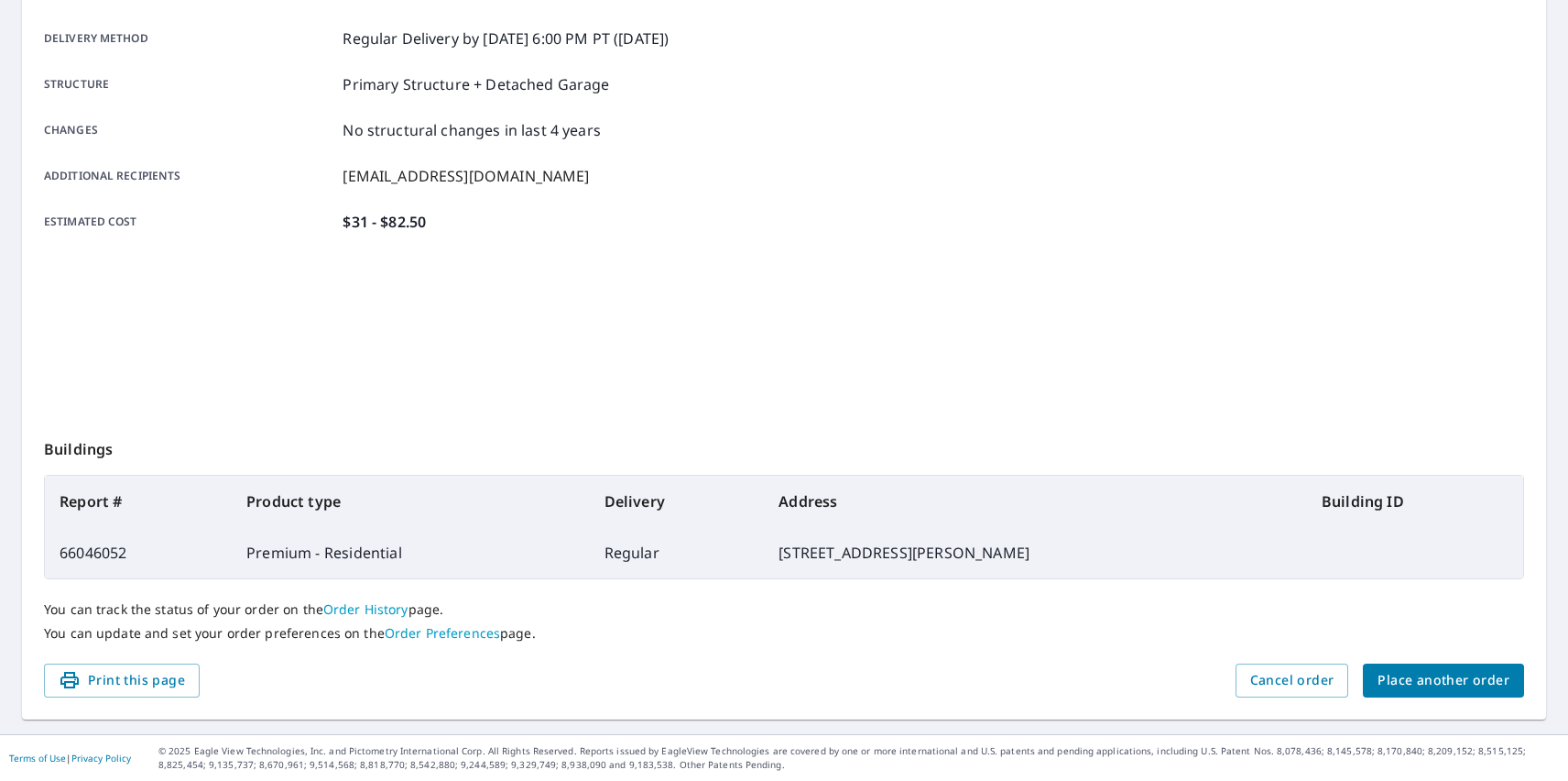
scroll to position [298, 0]
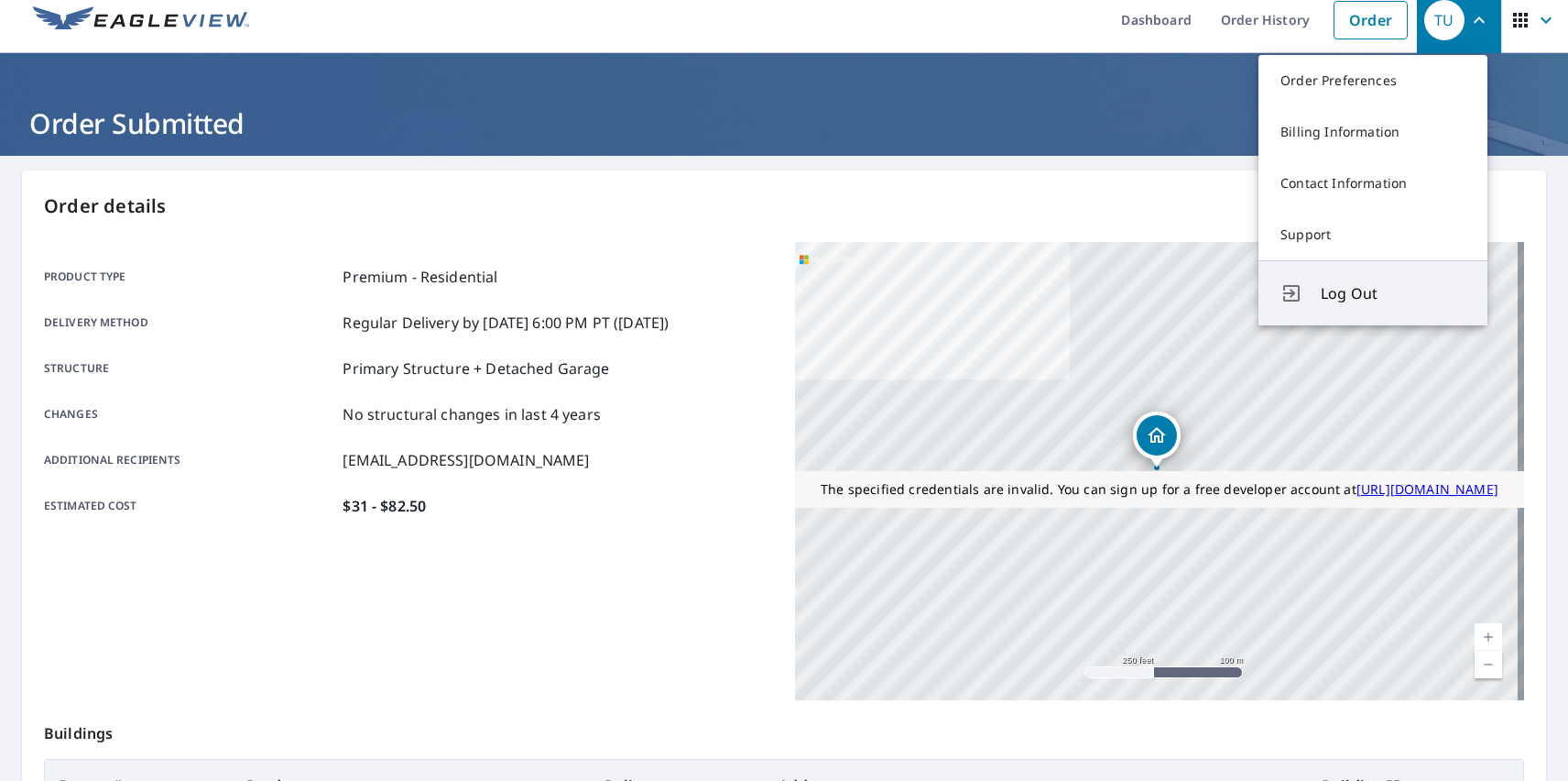
click at [1393, 293] on span "Log Out" at bounding box center [1393, 293] width 145 height 22
